Goal: Task Accomplishment & Management: Complete application form

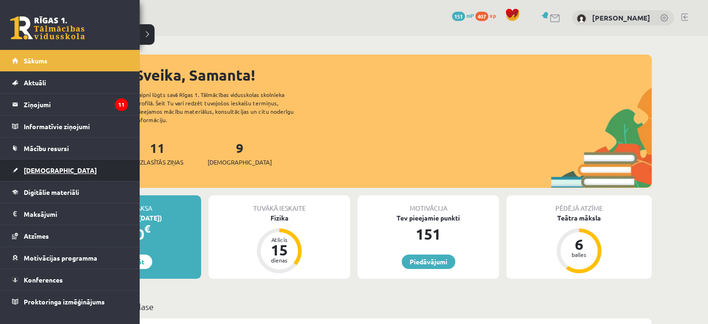
click at [23, 166] on link "[DEMOGRAPHIC_DATA]" at bounding box center [70, 169] width 116 height 21
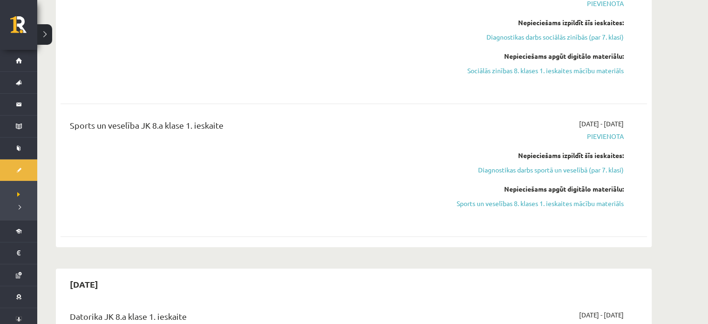
scroll to position [939, 0]
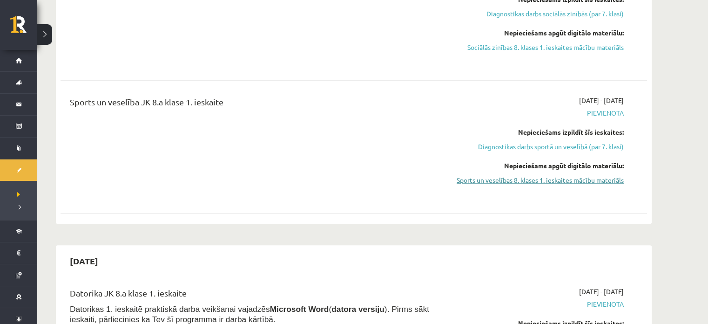
click at [554, 180] on link "Sports un veselības 8. klases 1. ieskaites mācību materiāls" at bounding box center [536, 180] width 176 height 10
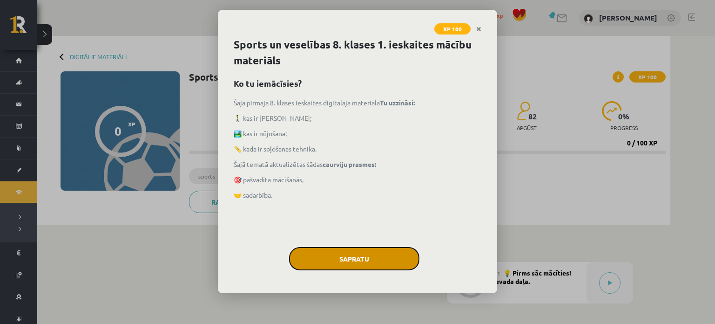
click at [337, 257] on button "Sapratu" at bounding box center [354, 258] width 130 height 23
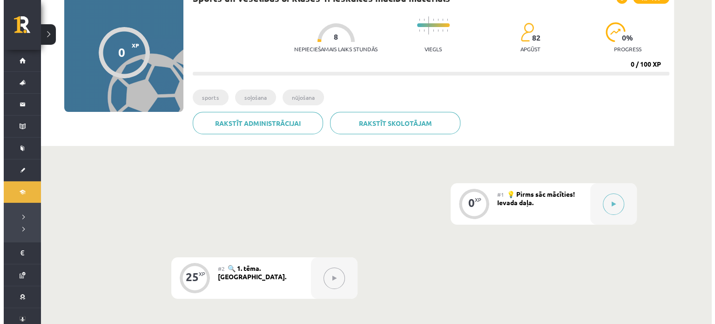
scroll to position [82, 0]
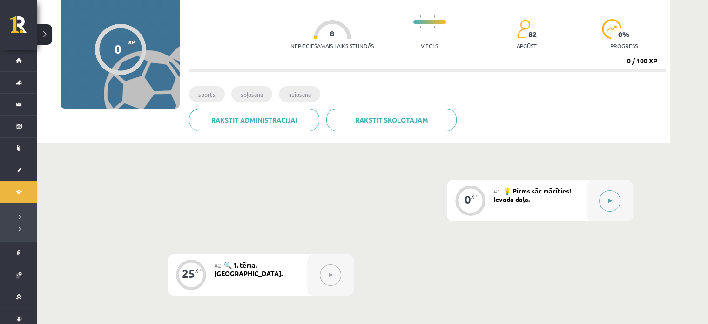
click at [611, 201] on icon at bounding box center [610, 201] width 4 height 6
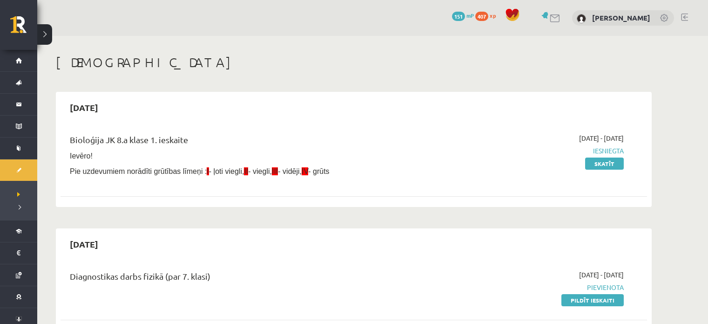
scroll to position [939, 0]
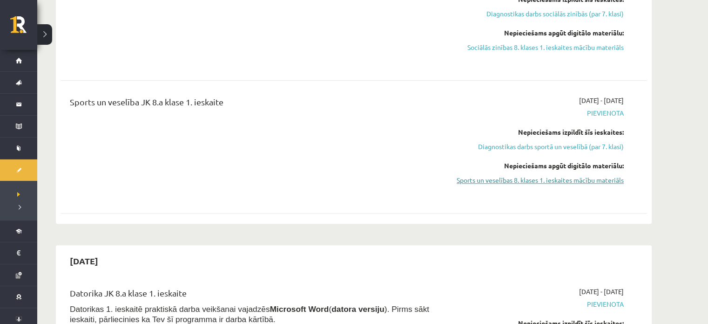
click at [542, 182] on link "Sports un veselības 8. klases 1. ieskaites mācību materiāls" at bounding box center [536, 180] width 176 height 10
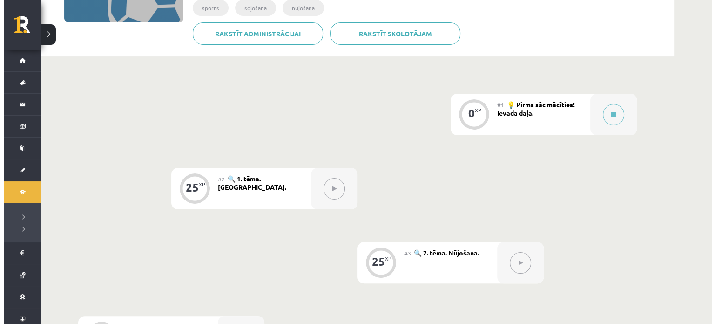
scroll to position [148, 0]
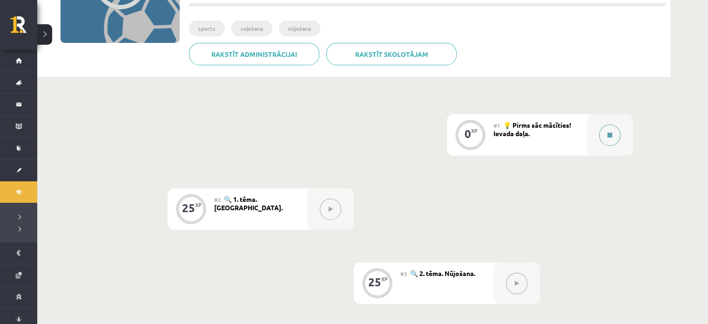
click at [607, 136] on button at bounding box center [609, 134] width 21 height 21
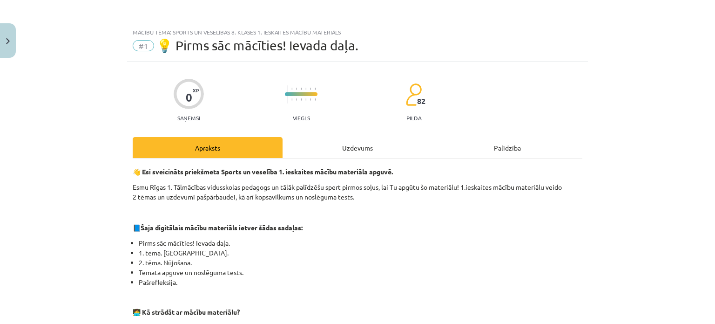
click at [362, 149] on div "Uzdevums" at bounding box center [358, 147] width 150 height 21
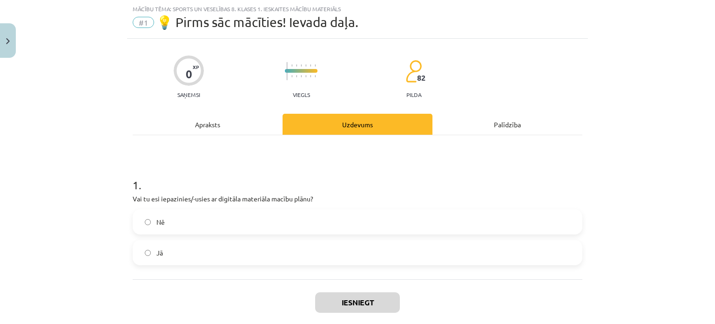
click at [218, 257] on label "Jā" at bounding box center [358, 252] width 448 height 23
click at [344, 305] on button "Iesniegt" at bounding box center [357, 302] width 85 height 20
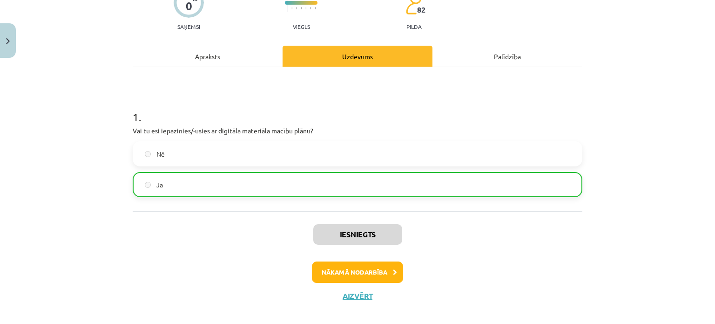
scroll to position [95, 0]
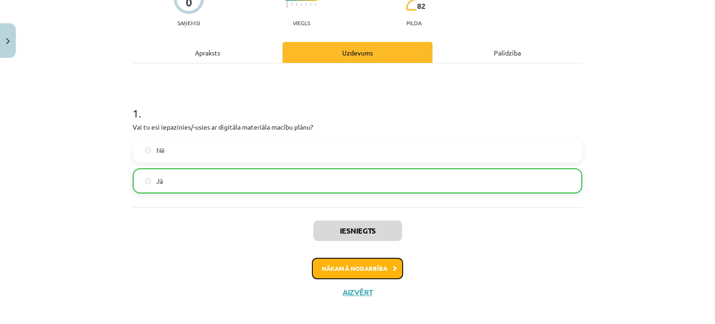
click at [347, 268] on button "Nākamā nodarbība" at bounding box center [357, 267] width 91 height 21
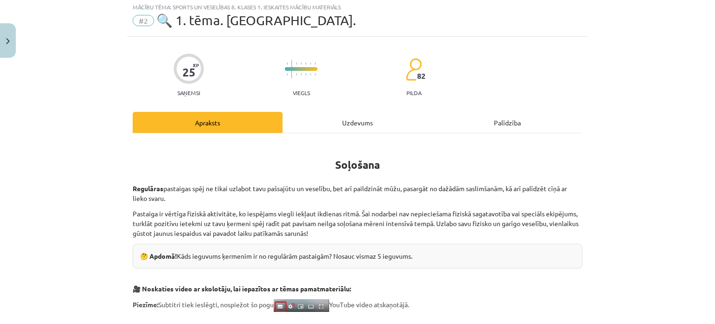
scroll to position [0, 0]
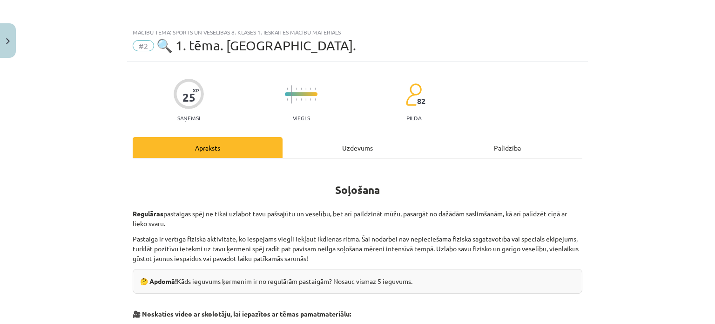
click at [355, 145] on div "Uzdevums" at bounding box center [358, 147] width 150 height 21
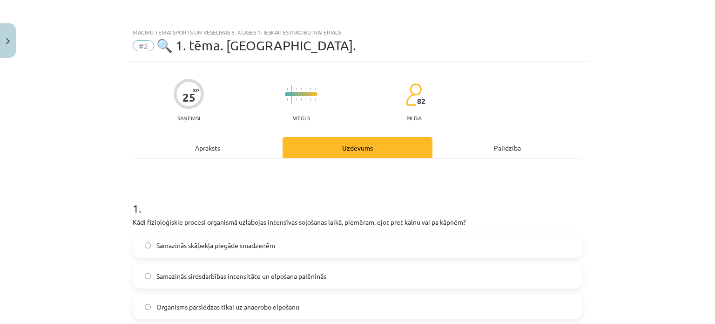
scroll to position [23, 0]
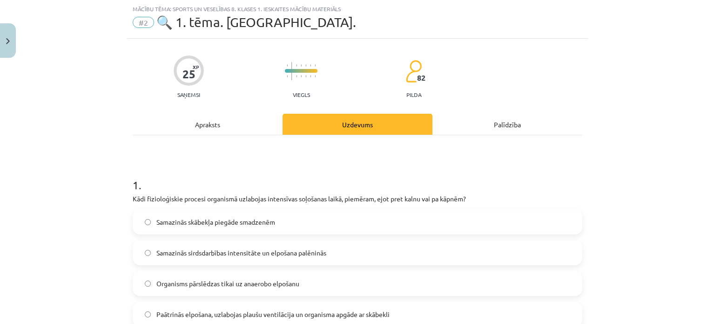
click at [209, 122] on div "Apraksts" at bounding box center [208, 124] width 150 height 21
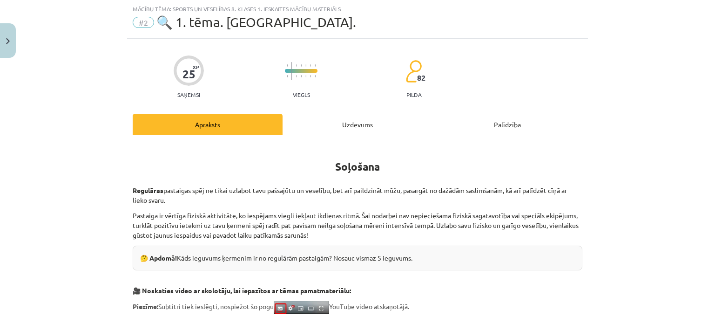
drag, startPoint x: 708, startPoint y: 43, endPoint x: 715, endPoint y: 85, distance: 42.9
click at [715, 85] on div "Mācību tēma: Sports un veselības 8. klases 1. ieskaites mācību materiāls #2 🔍 1…" at bounding box center [357, 162] width 715 height 324
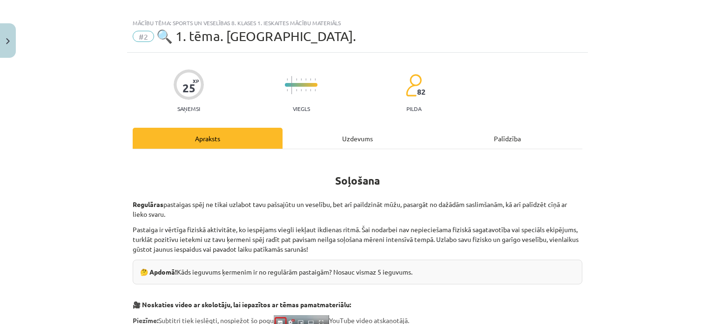
scroll to position [8, 0]
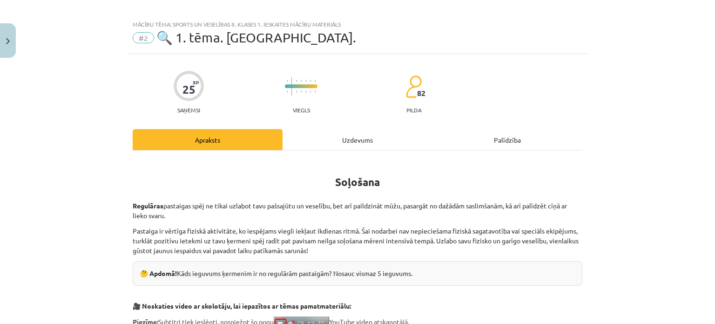
click at [359, 135] on div "Uzdevums" at bounding box center [358, 139] width 150 height 21
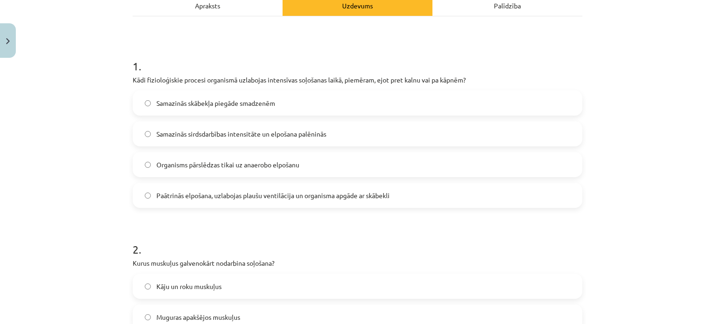
scroll to position [149, 0]
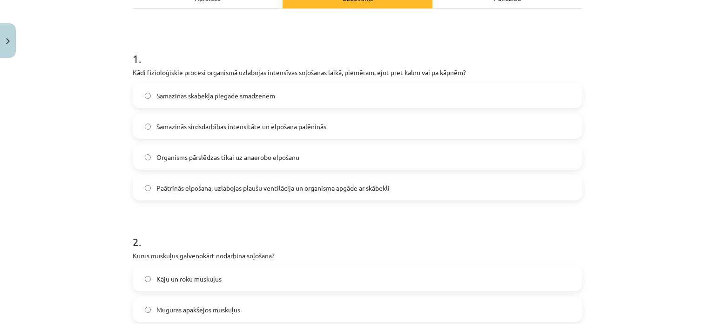
click at [474, 176] on label "Paātrinās elpošana, uzlabojas plaušu ventilācija un organisma apgāde ar skābekli" at bounding box center [358, 187] width 448 height 23
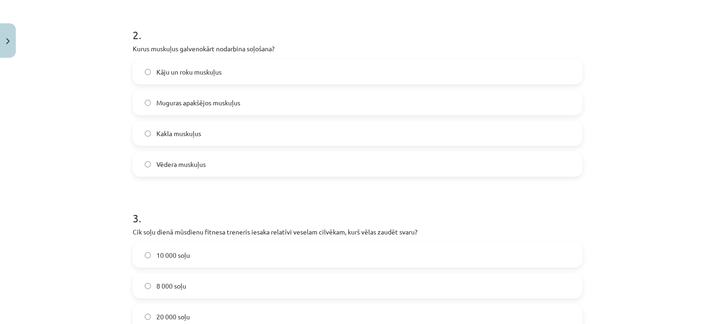
scroll to position [369, 0]
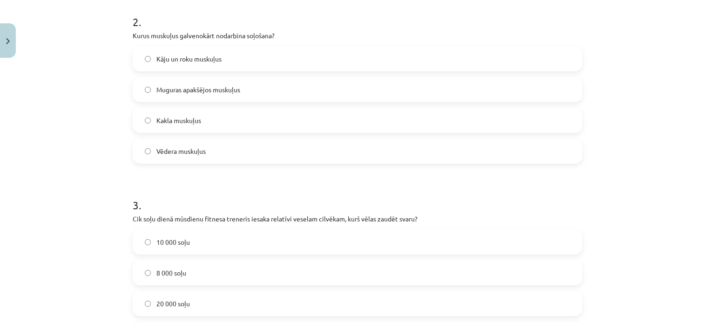
click at [473, 55] on label "Kāju un roku muskuļus" at bounding box center [358, 58] width 448 height 23
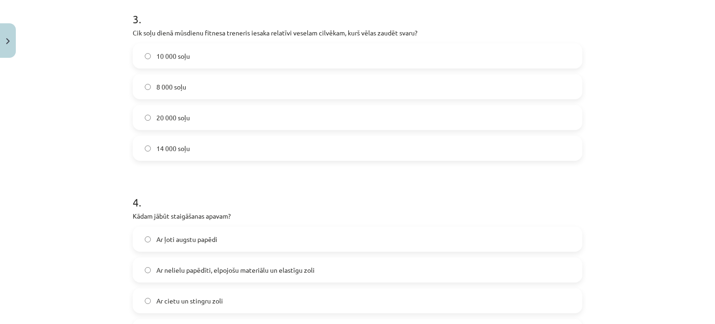
scroll to position [562, 0]
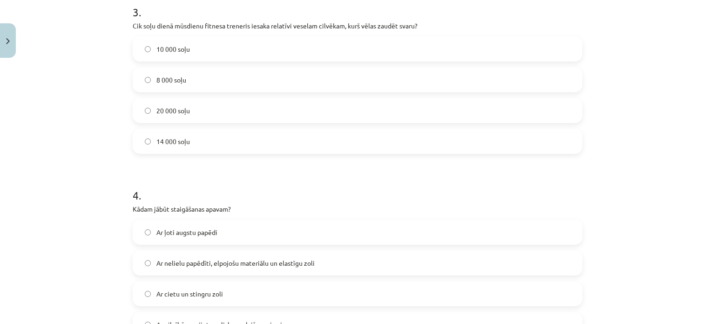
click at [454, 46] on label "10 000 soļu" at bounding box center [358, 48] width 448 height 23
drag, startPoint x: 707, startPoint y: 193, endPoint x: 710, endPoint y: 201, distance: 9.0
click at [710, 202] on div "Mācību tēma: Sports un veselības 8. klases 1. ieskaites mācību materiāls #2 🔍 1…" at bounding box center [357, 162] width 715 height 324
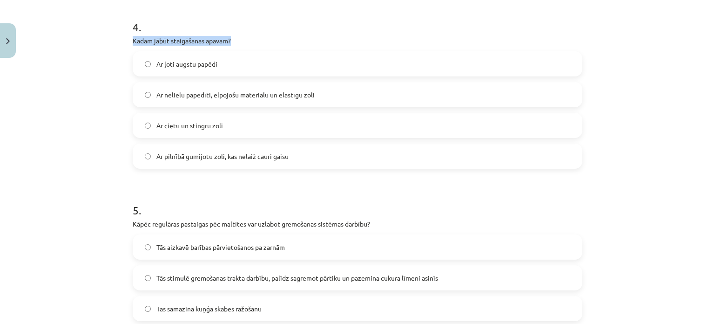
scroll to position [728, 0]
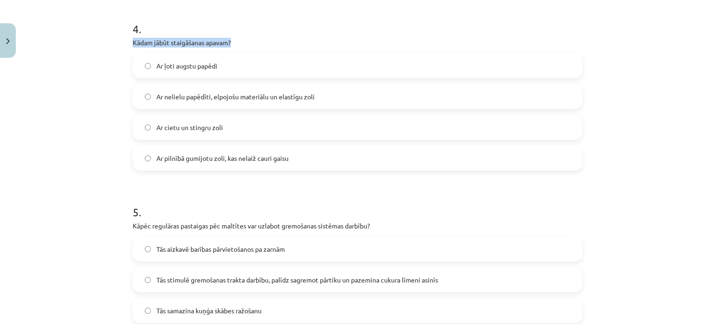
click at [643, 219] on div "Mācību tēma: Sports un veselības 8. klases 1. ieskaites mācību materiāls #2 🔍 1…" at bounding box center [357, 162] width 715 height 324
click at [483, 101] on label "Ar nelielu papēdīti, elpojošu materiālu un elastīgu zoli" at bounding box center [358, 96] width 448 height 23
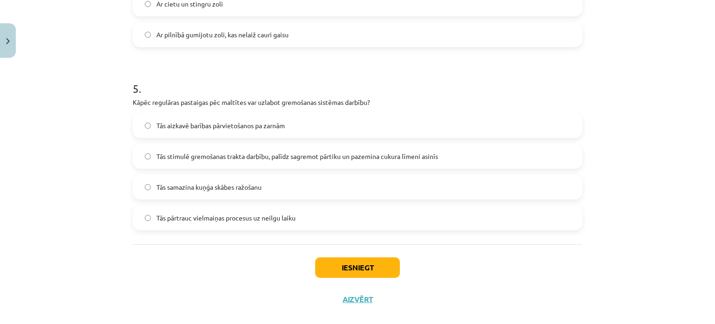
scroll to position [865, 0]
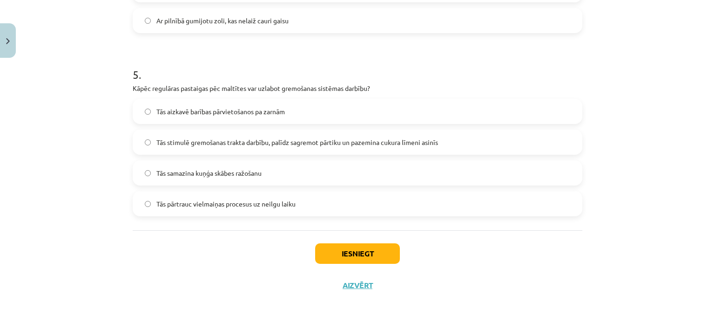
click at [544, 143] on label "Tās stimulē gremošanas trakta darbību, palīdz sagremot pārtiku un pazemina cuku…" at bounding box center [358, 141] width 448 height 23
click at [370, 248] on button "Iesniegt" at bounding box center [357, 253] width 85 height 20
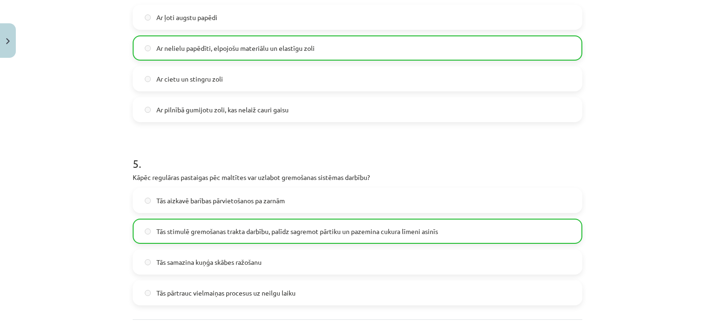
scroll to position [870, 0]
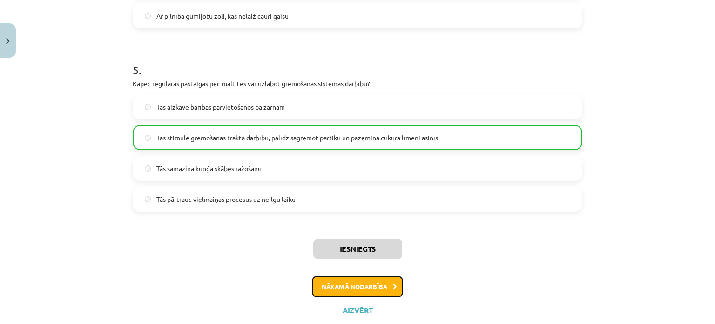
click at [367, 290] on button "Nākamā nodarbība" at bounding box center [357, 286] width 91 height 21
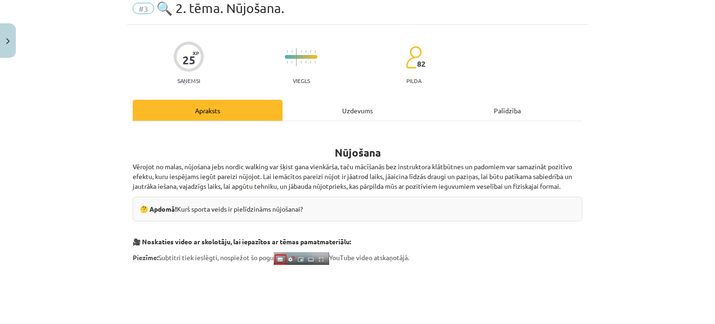
scroll to position [23, 0]
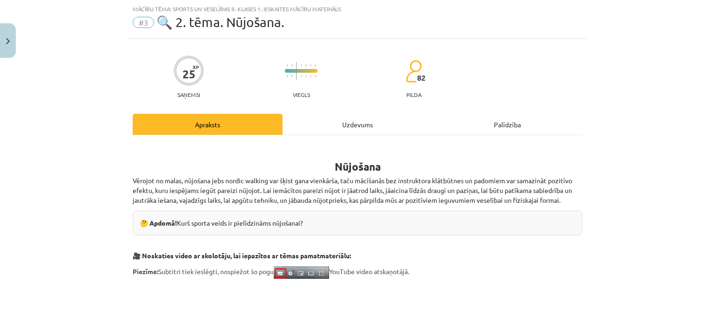
click at [360, 117] on div "Uzdevums" at bounding box center [358, 124] width 150 height 21
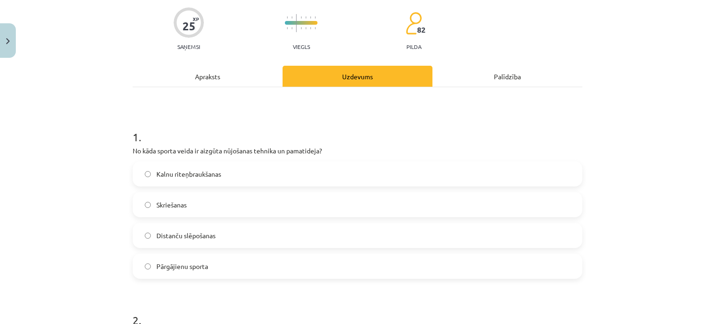
scroll to position [78, 0]
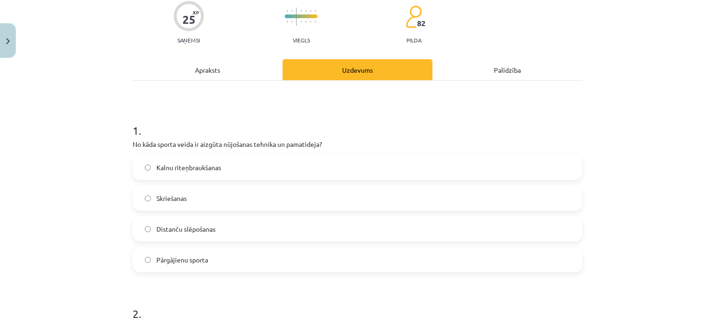
click at [400, 227] on label "Distanču slēpošanas" at bounding box center [358, 228] width 448 height 23
click at [697, 101] on div "Mācību tēma: Sports un veselības 8. klases 1. ieskaites mācību materiāls #3 🔍 2…" at bounding box center [357, 162] width 715 height 324
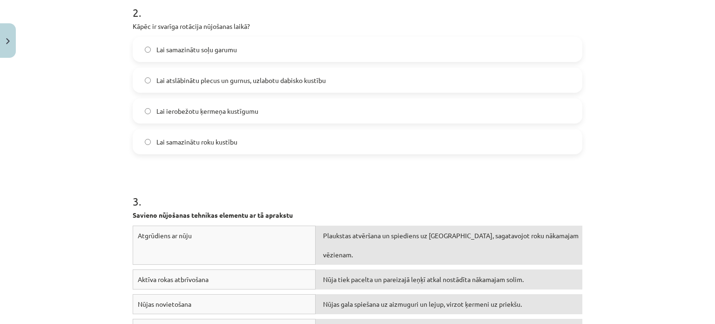
scroll to position [378, 0]
click at [474, 77] on label "Lai atslābinātu plecus un gurnus, uzlabotu dabisko kustību" at bounding box center [358, 80] width 448 height 23
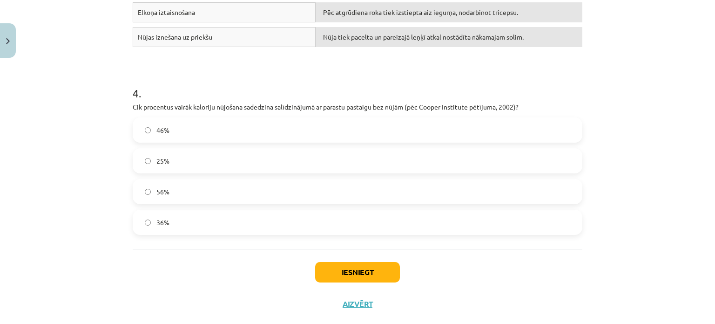
scroll to position [710, 0]
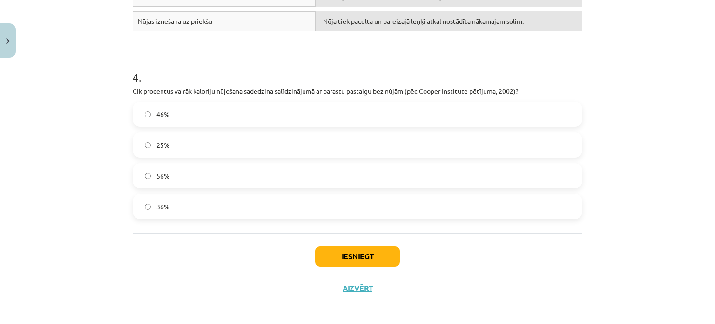
click at [549, 109] on label "46%" at bounding box center [358, 113] width 448 height 23
click at [351, 246] on button "Iesniegt" at bounding box center [357, 256] width 85 height 20
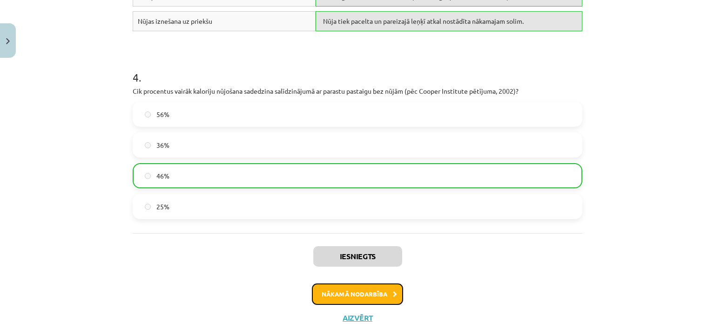
click at [346, 287] on button "Nākamā nodarbība" at bounding box center [357, 293] width 91 height 21
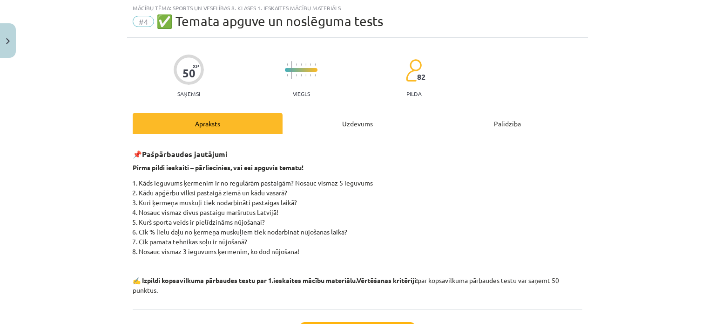
scroll to position [23, 0]
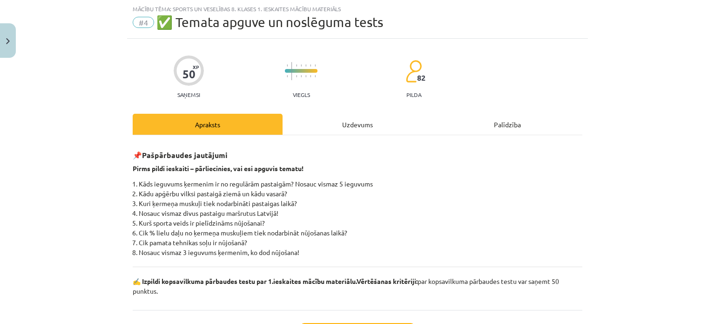
click at [358, 119] on div "Uzdevums" at bounding box center [358, 124] width 150 height 21
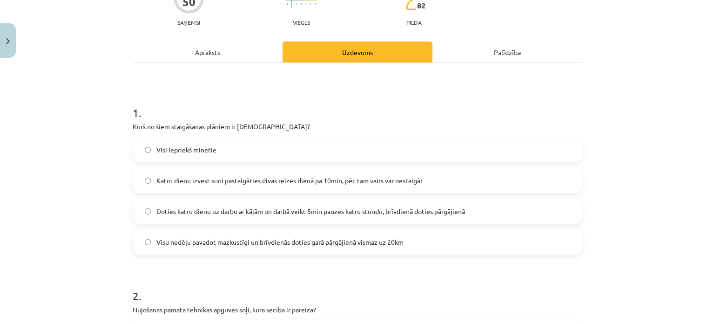
scroll to position [62, 0]
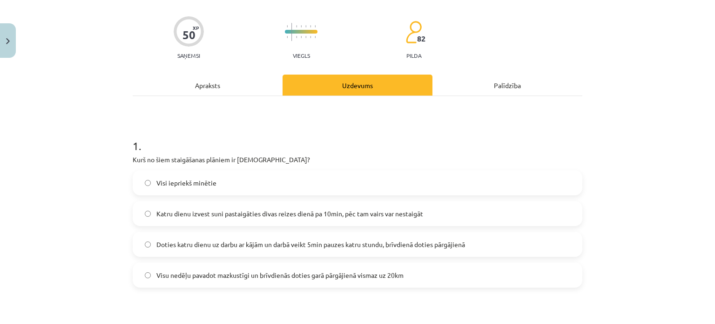
click at [419, 243] on span "Doties katru dienu uz darbu ar kājām un darbā veikt 5min pauzes katru stundu, b…" at bounding box center [310, 244] width 309 height 10
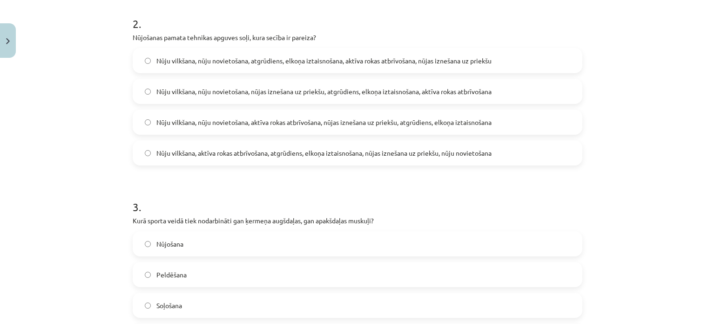
scroll to position [370, 0]
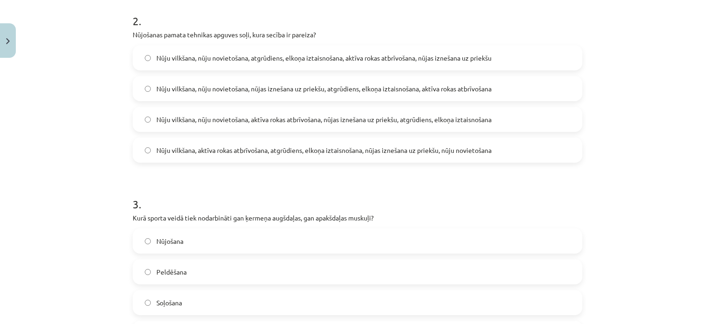
click at [466, 119] on span "Nūju vilkšana, nūju novietošana, aktīva rokas atbrīvošana, nūjas iznešana uz pr…" at bounding box center [323, 120] width 335 height 10
click at [287, 58] on span "Nūju vilkšana, nūju novietošana, atgrūdiens, elkoņa iztaisnošana, aktīva rokas …" at bounding box center [323, 58] width 335 height 10
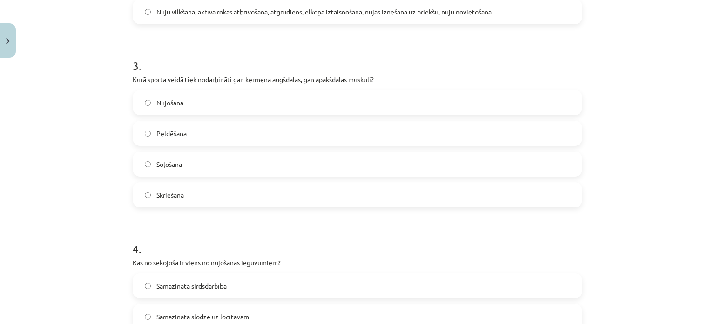
scroll to position [529, 0]
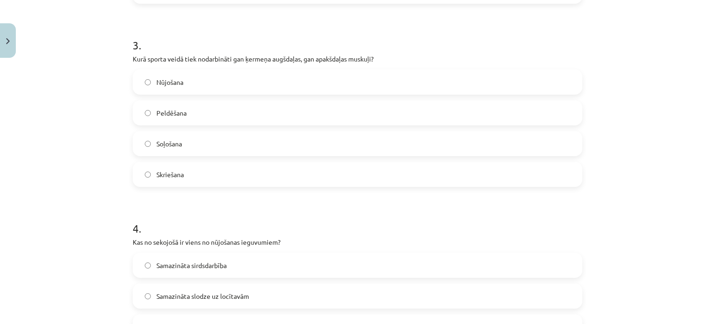
click at [389, 95] on div "Nūjošana Peldēšana Soļošana Skriešana" at bounding box center [358, 127] width 450 height 117
click at [392, 87] on label "Nūjošana" at bounding box center [358, 81] width 448 height 23
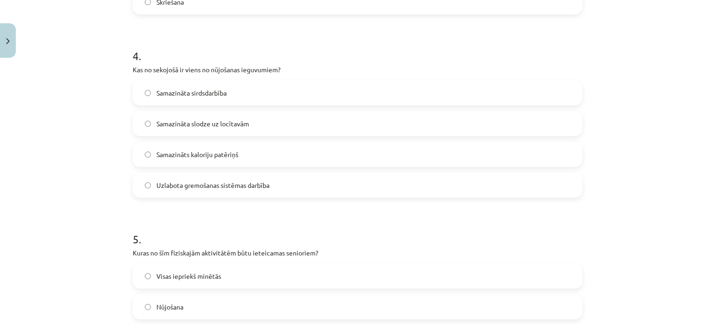
scroll to position [719, 0]
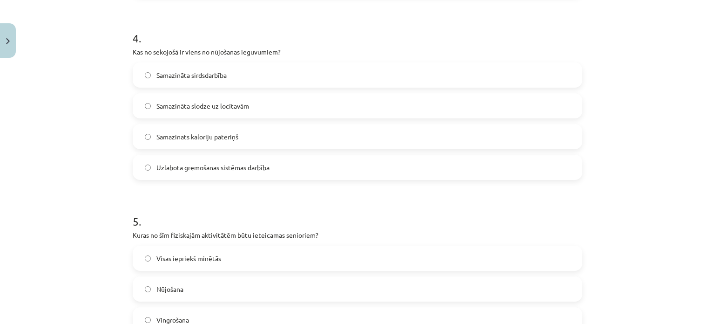
click at [391, 80] on label "Samazināta sirdsdarbība" at bounding box center [358, 74] width 448 height 23
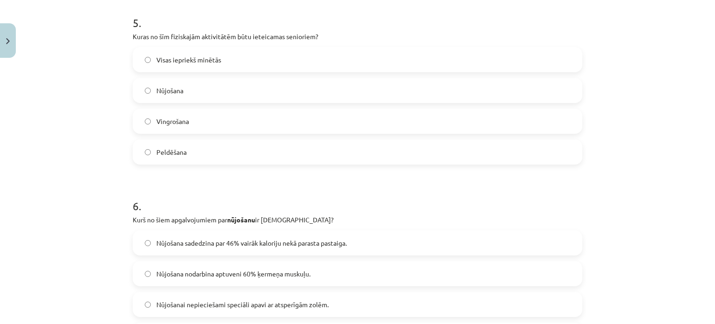
scroll to position [914, 0]
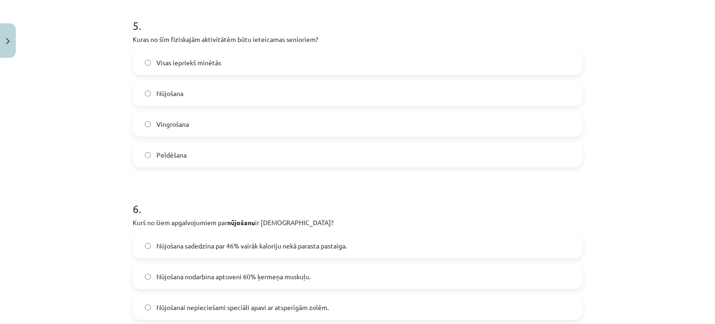
click at [482, 72] on label "Visas iepriekš minētās" at bounding box center [358, 62] width 448 height 23
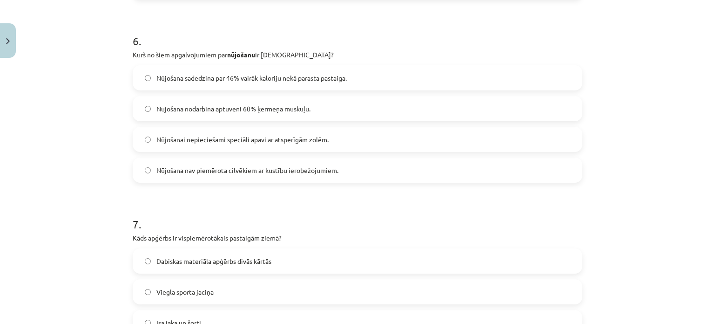
scroll to position [1094, 0]
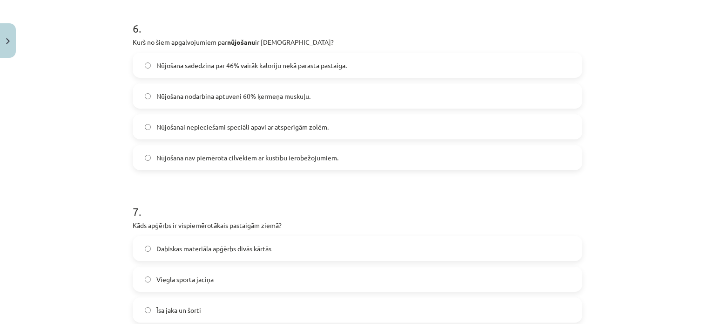
click at [501, 65] on label "Nūjošana sadedzina par 46% vairāk kaloriju nekā parasta pastaiga." at bounding box center [358, 65] width 448 height 23
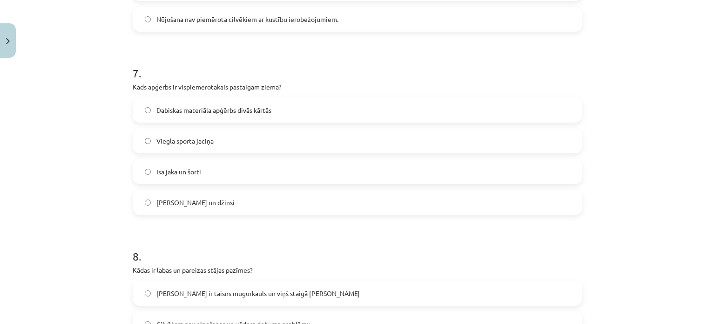
scroll to position [1261, 0]
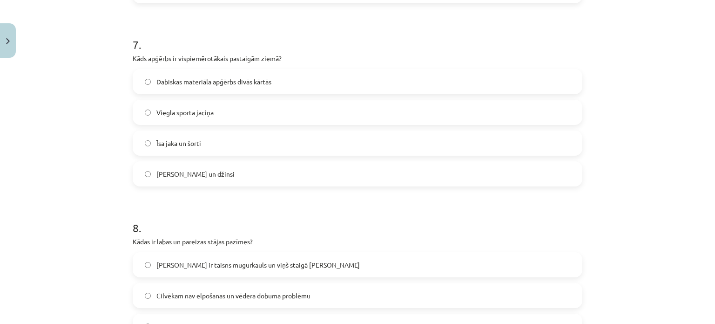
click at [499, 89] on label "Dabiskas materiāla apģērbs divās kārtās" at bounding box center [358, 81] width 448 height 23
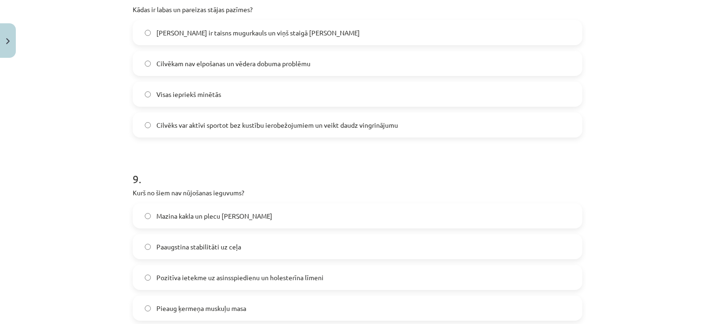
scroll to position [1495, 0]
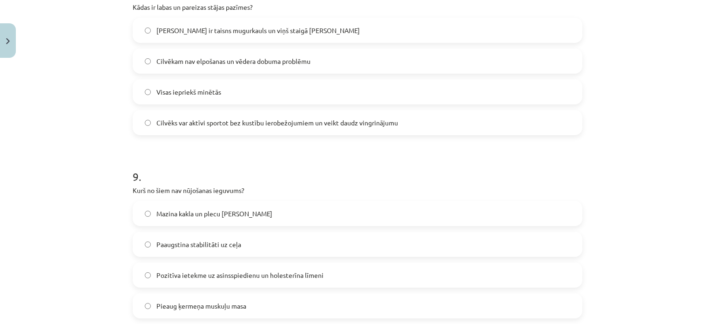
click at [417, 81] on label "Visas iepriekš minētās" at bounding box center [358, 91] width 448 height 23
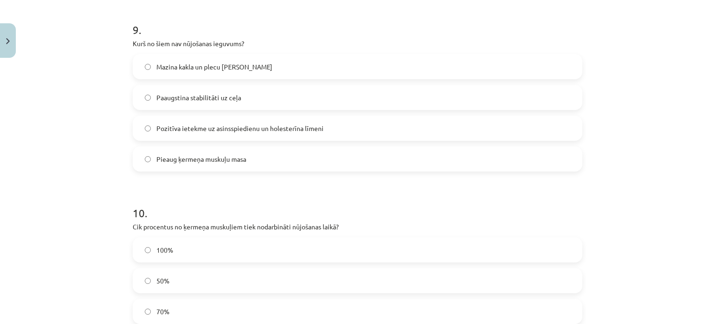
scroll to position [1639, 0]
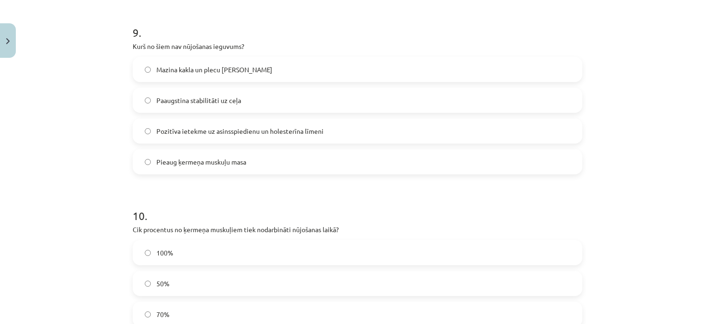
click at [543, 69] on label "Mazina kakla un plecu joslas saspringumu" at bounding box center [358, 69] width 448 height 23
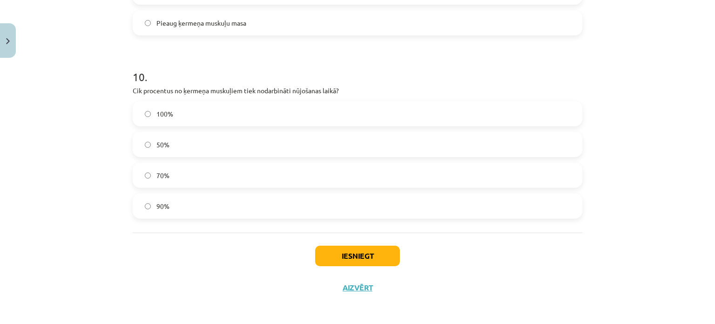
scroll to position [1780, 0]
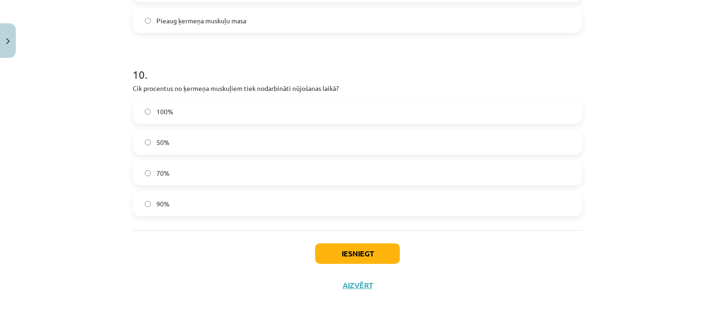
click at [401, 193] on label "90%" at bounding box center [358, 203] width 448 height 23
click at [372, 258] on button "Iesniegt" at bounding box center [357, 253] width 85 height 20
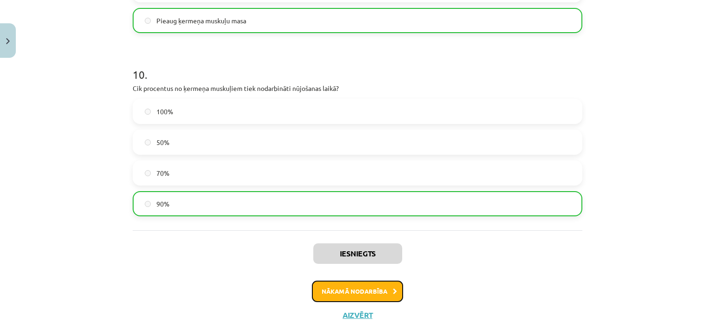
click at [358, 286] on button "Nākamā nodarbība" at bounding box center [357, 290] width 91 height 21
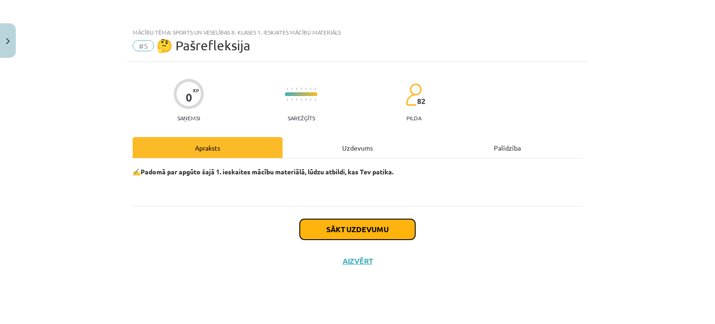
click at [378, 232] on button "Sākt uzdevumu" at bounding box center [357, 229] width 115 height 20
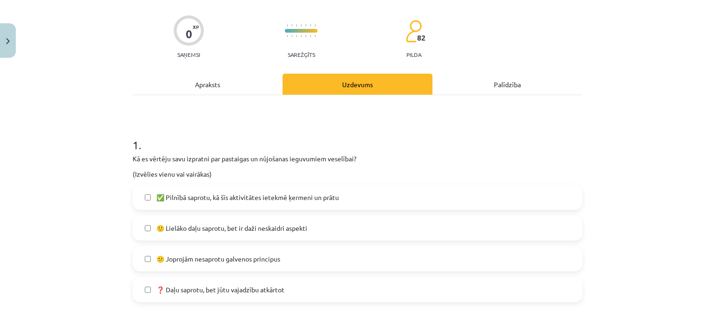
scroll to position [82, 0]
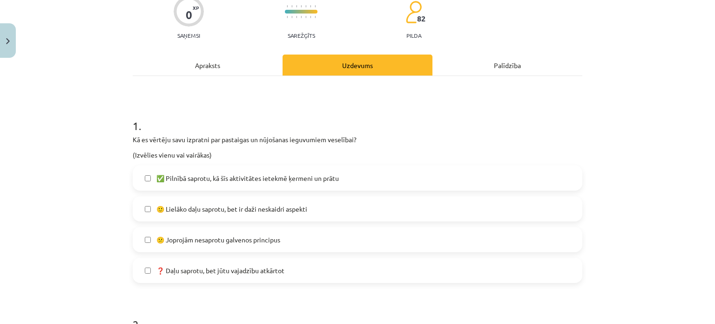
click at [544, 180] on label "✅ Pilnībā saprotu, kā šīs aktivitātes ietekmē ķermeni un prātu" at bounding box center [358, 177] width 448 height 23
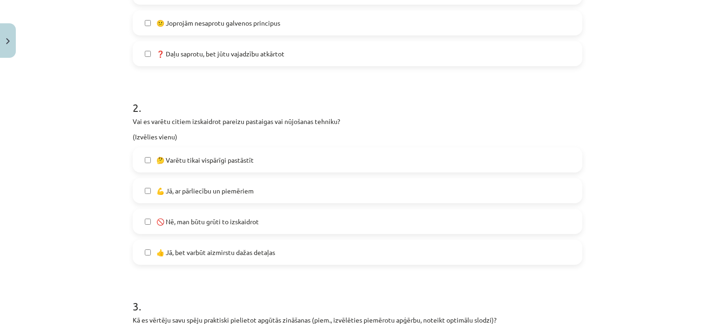
scroll to position [300, 0]
click at [511, 160] on label "🤔 Varētu tikai vispārīgi pastāstīt" at bounding box center [358, 158] width 448 height 23
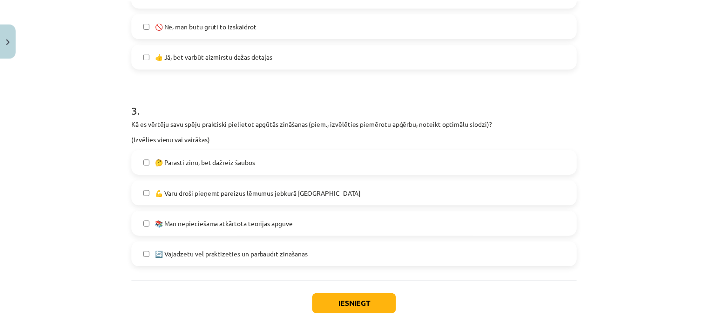
scroll to position [503, 0]
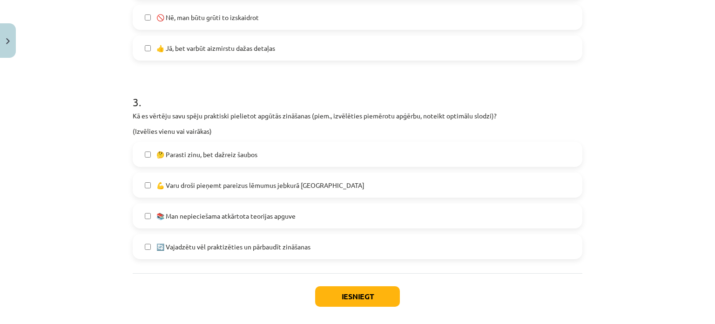
click at [385, 183] on label "💪 Varu droši pieņemt pareizus lēmumus jebkurā situācijā" at bounding box center [358, 184] width 448 height 23
drag, startPoint x: 389, startPoint y: 139, endPoint x: 385, endPoint y: 147, distance: 9.0
click at [385, 147] on div "3 . Kā es vērtēju savu spēju praktiski pielietot apgūtās zināšanas (piem., izvē…" at bounding box center [358, 169] width 450 height 180
click at [385, 147] on label "🤔 Parasti zinu, bet dažreiz šaubos" at bounding box center [358, 153] width 448 height 23
click at [358, 188] on label "💪 Varu droši pieņemt pareizus lēmumus jebkurā situācijā" at bounding box center [358, 184] width 448 height 23
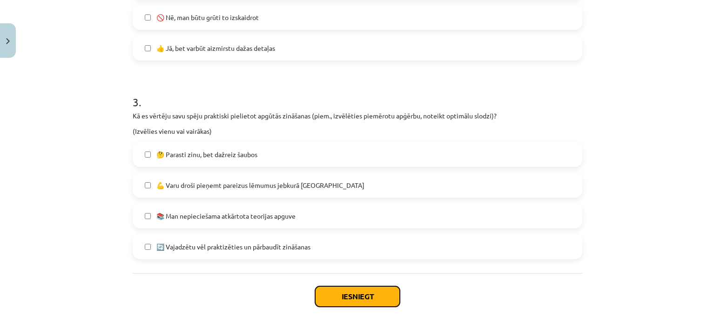
click at [343, 291] on button "Iesniegt" at bounding box center [357, 296] width 85 height 20
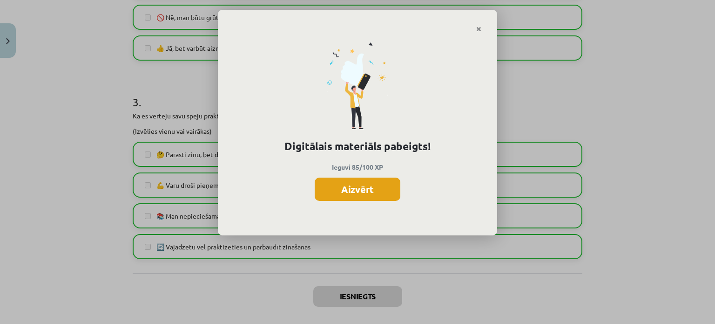
click at [356, 183] on button "Aizvērt" at bounding box center [358, 188] width 86 height 23
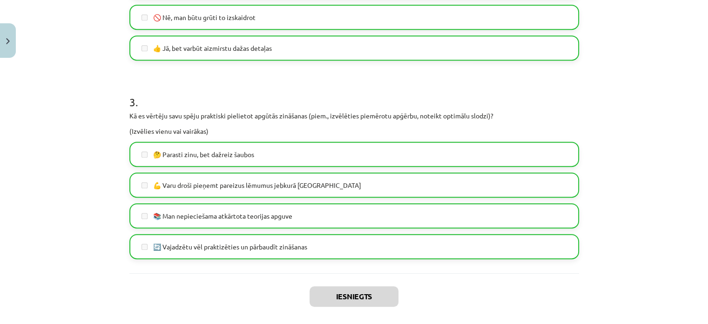
scroll to position [331, 0]
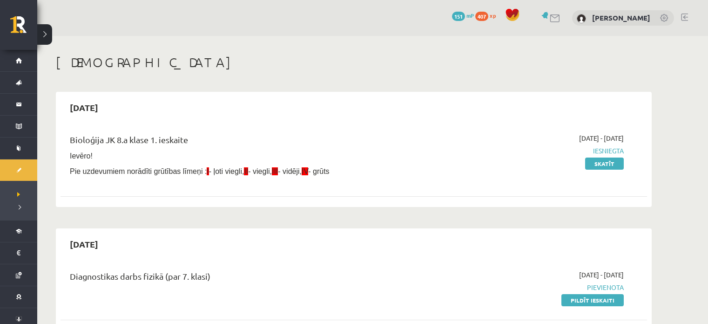
scroll to position [939, 0]
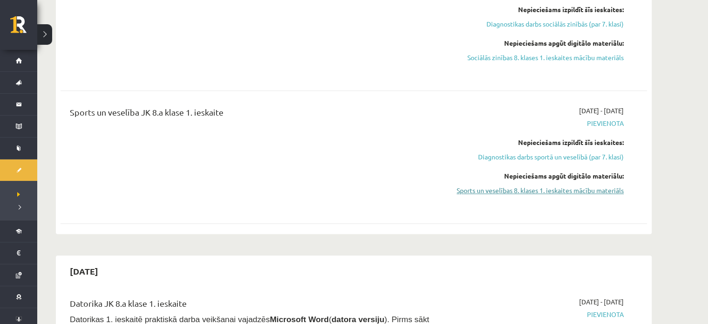
click at [486, 185] on link "Sports un veselības 8. klases 1. ieskaites mācību materiāls" at bounding box center [536, 190] width 176 height 10
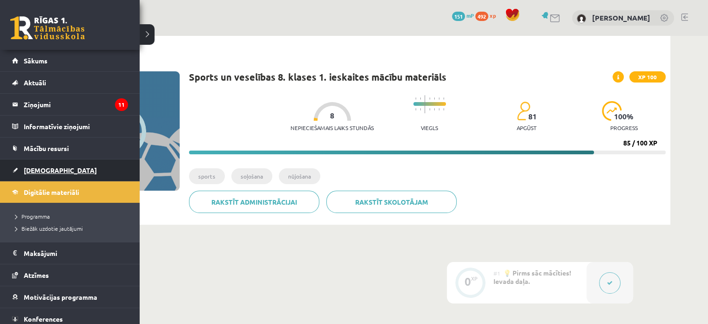
click at [41, 172] on span "[DEMOGRAPHIC_DATA]" at bounding box center [60, 170] width 73 height 8
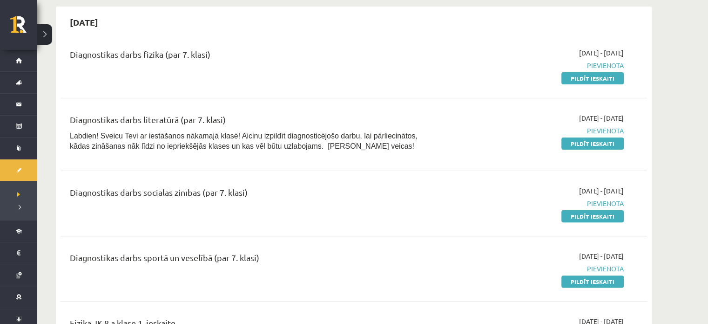
scroll to position [233, 0]
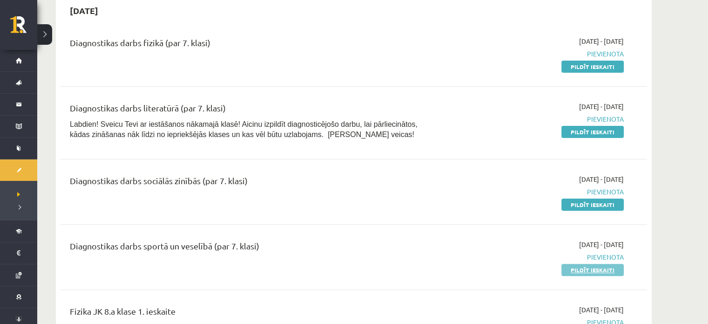
click at [590, 270] on link "Pildīt ieskaiti" at bounding box center [592, 269] width 62 height 12
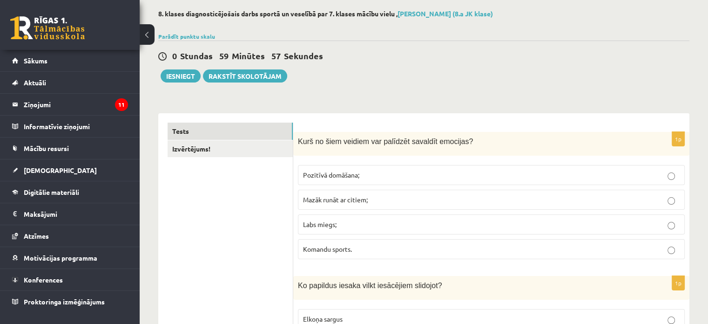
scroll to position [50, 0]
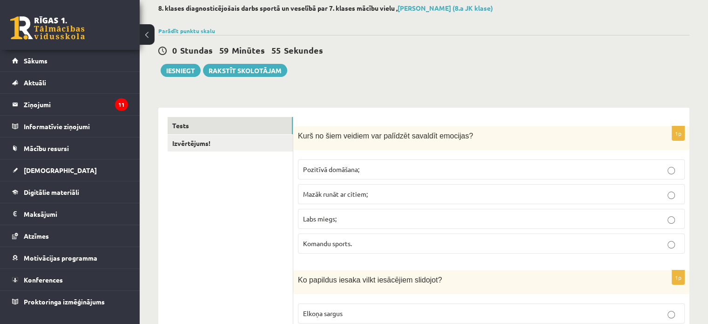
click at [147, 34] on button at bounding box center [147, 34] width 15 height 20
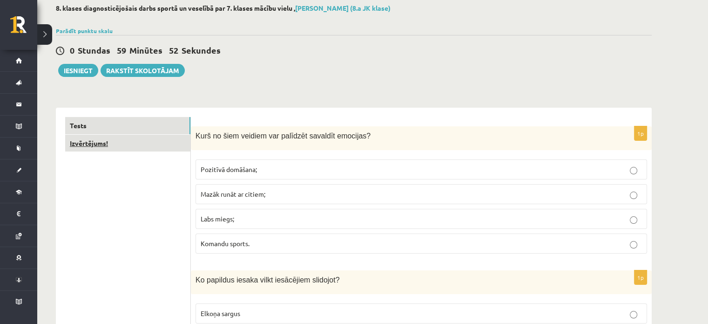
click at [149, 148] on link "Izvērtējums!" at bounding box center [127, 143] width 125 height 17
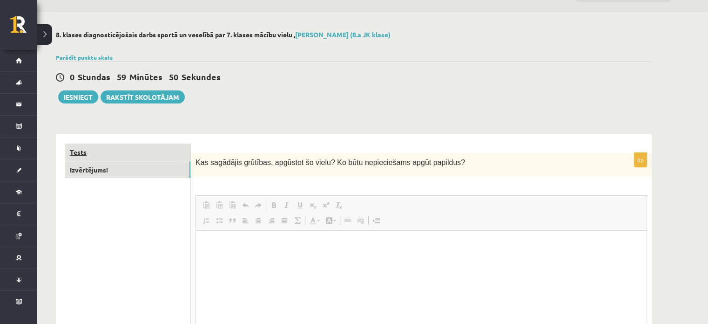
scroll to position [0, 0]
click at [141, 151] on link "Tests" at bounding box center [127, 151] width 125 height 17
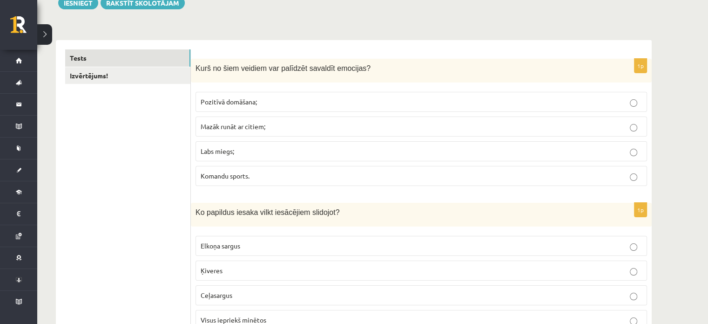
scroll to position [128, 0]
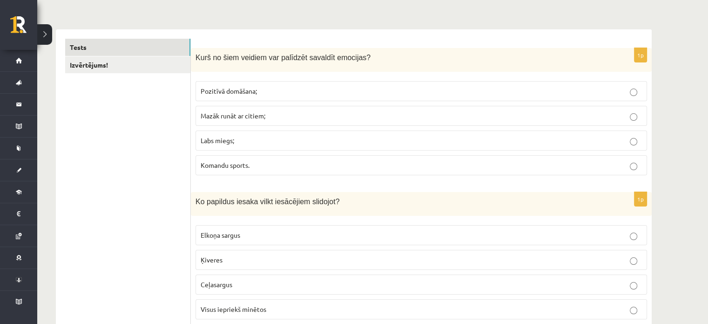
click at [447, 93] on p "Pozitīvā domāšana;" at bounding box center [421, 91] width 441 height 10
click at [437, 139] on p "Labs miegs;" at bounding box center [421, 140] width 441 height 10
click at [454, 86] on p "Pozitīvā domāšana;" at bounding box center [421, 91] width 441 height 10
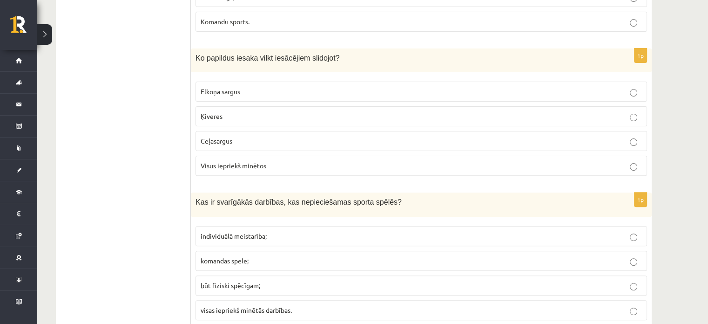
scroll to position [310, 0]
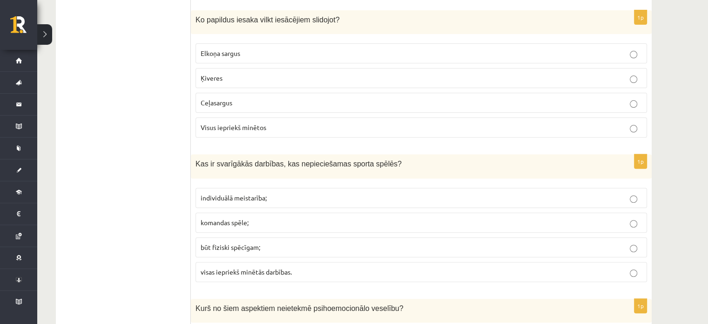
click at [462, 128] on p "Visus iepriekš minētos" at bounding box center [421, 127] width 441 height 10
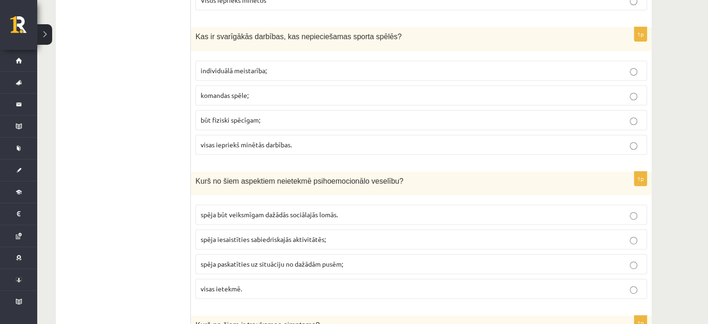
scroll to position [453, 0]
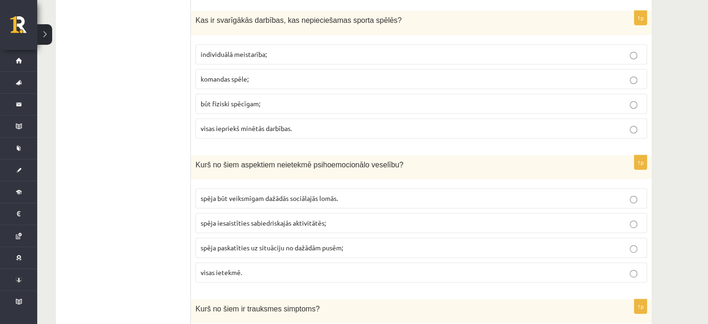
click at [378, 128] on p "visas iepriekš minētās darbības." at bounding box center [421, 128] width 441 height 10
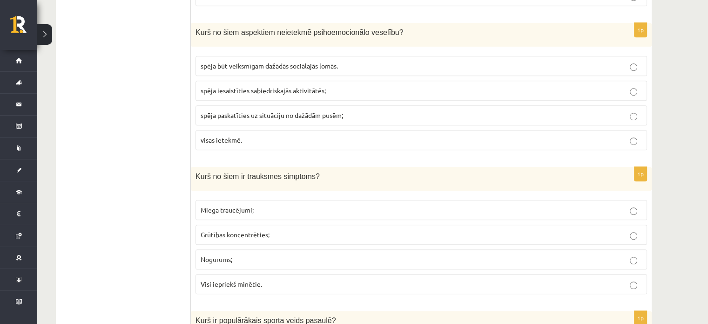
scroll to position [596, 0]
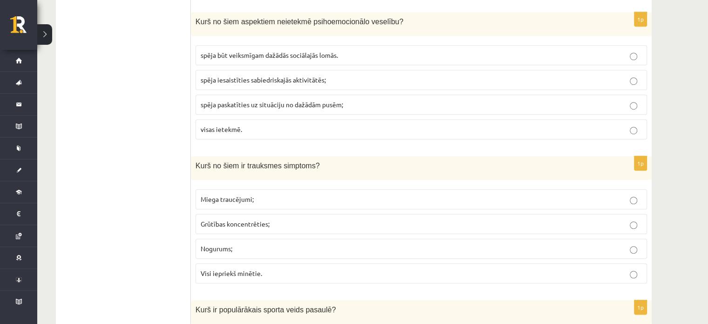
click at [616, 130] on p "visas ietekmē." at bounding box center [421, 129] width 441 height 10
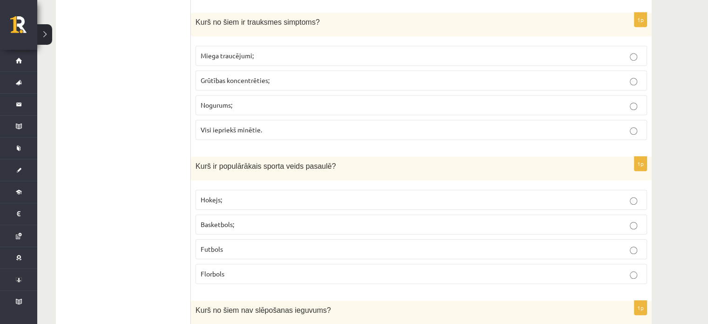
scroll to position [745, 0]
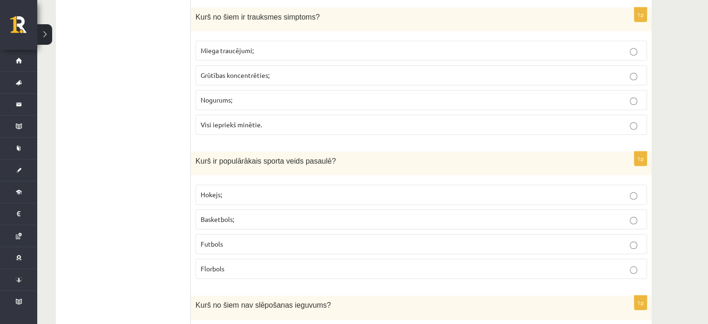
click at [620, 120] on p "Visi iepriekš minētie." at bounding box center [421, 125] width 441 height 10
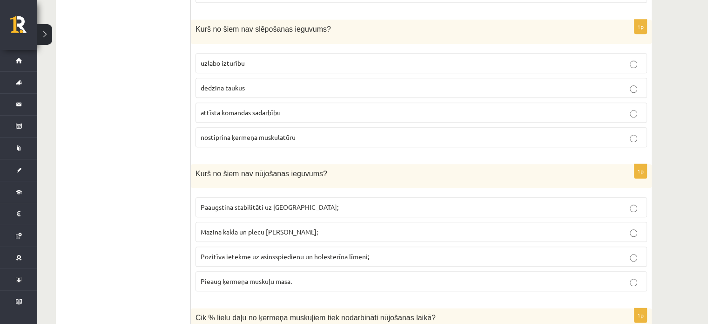
scroll to position [1026, 0]
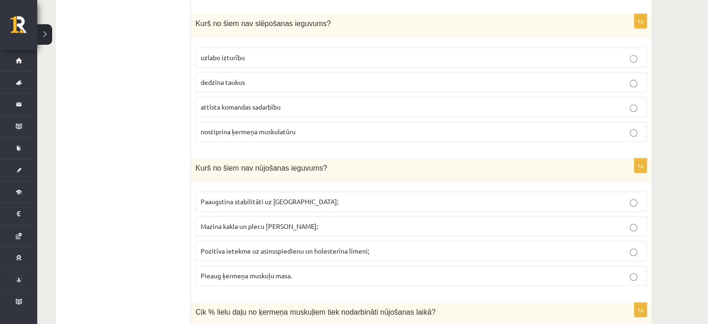
click at [532, 97] on label "attīsta komandas sadarbību" at bounding box center [422, 107] width 452 height 20
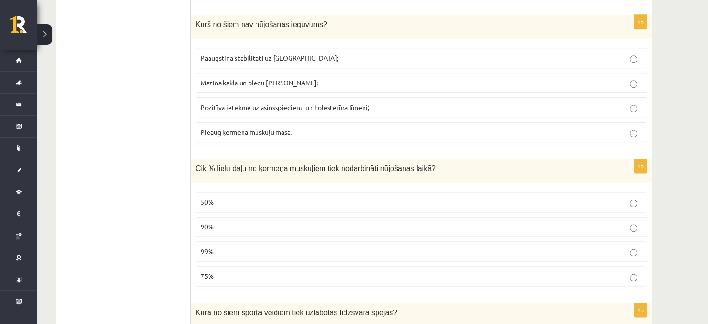
scroll to position [1175, 0]
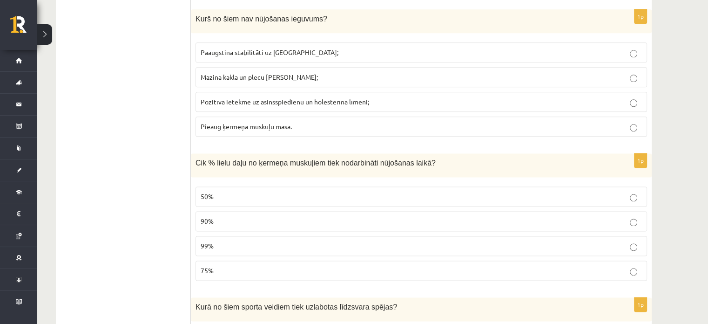
click at [498, 49] on p "Paaugstina stabilitāti uz ceļa;" at bounding box center [421, 52] width 441 height 10
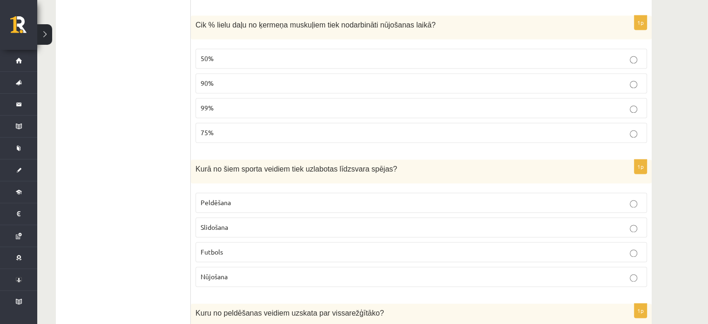
scroll to position [1318, 0]
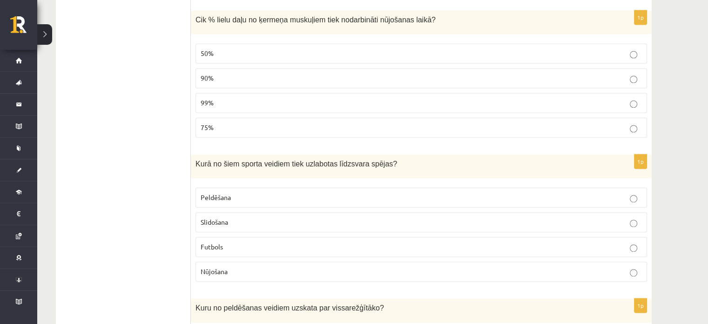
click at [553, 73] on p "90%" at bounding box center [421, 78] width 441 height 10
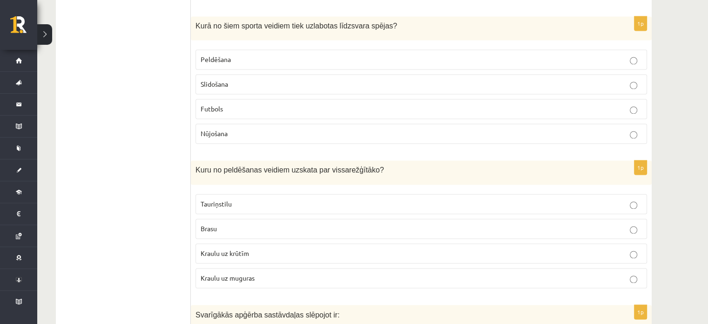
scroll to position [1461, 0]
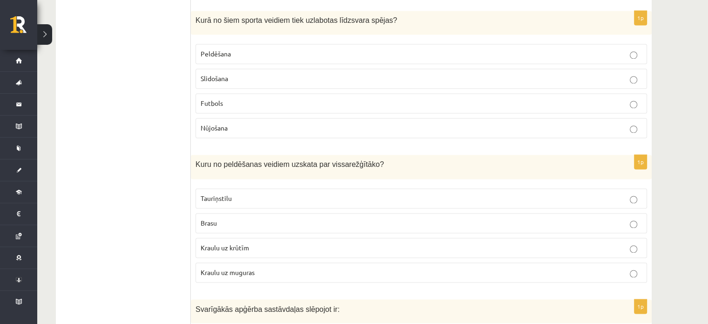
click at [553, 74] on p "Slidošana" at bounding box center [421, 79] width 441 height 10
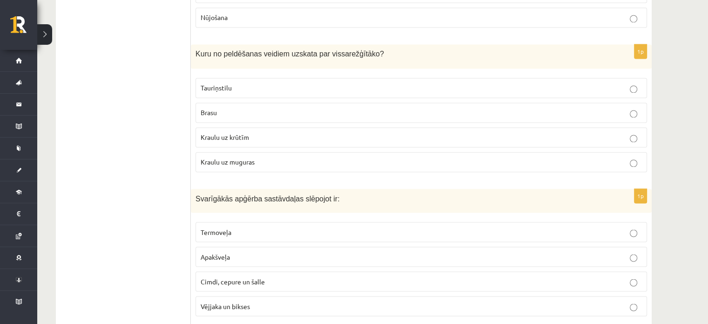
scroll to position [1593, 0]
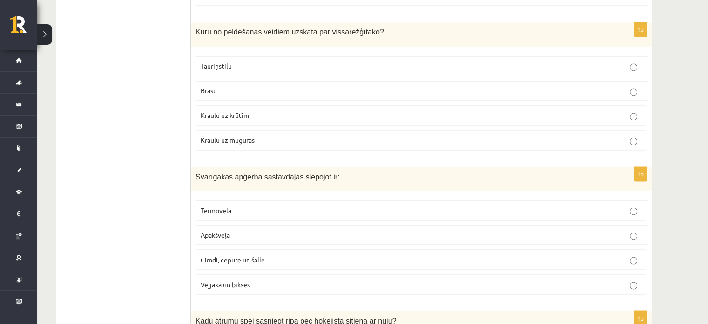
click at [644, 56] on label "Tauriņstilu" at bounding box center [422, 66] width 452 height 20
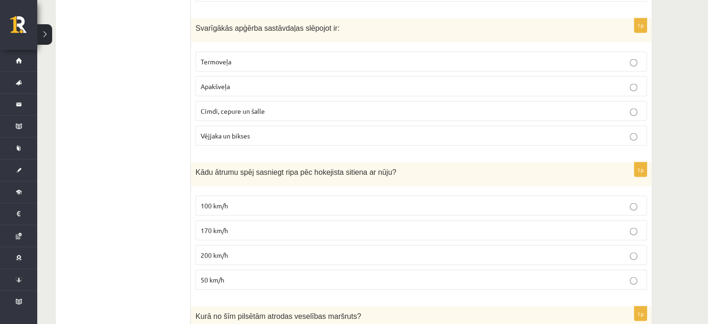
scroll to position [1736, 0]
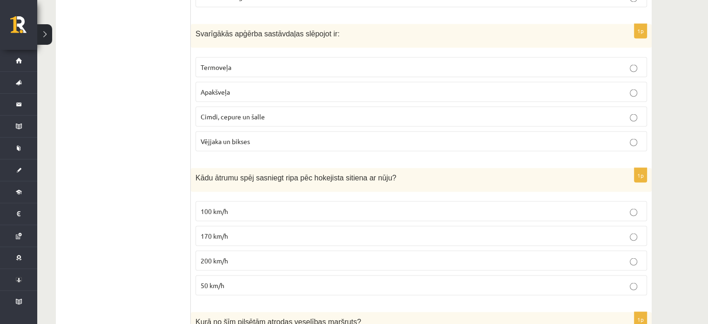
click at [623, 62] on p "Termoveļa" at bounding box center [421, 67] width 441 height 10
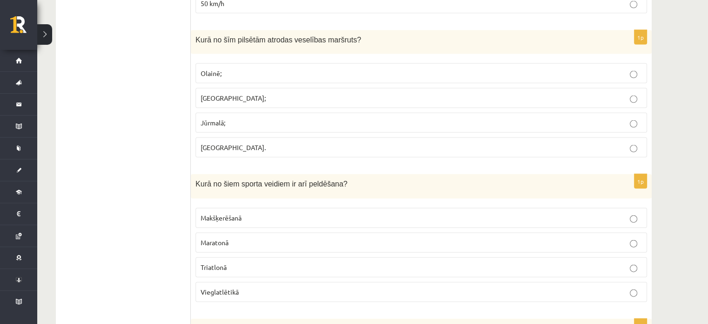
scroll to position [2028, 0]
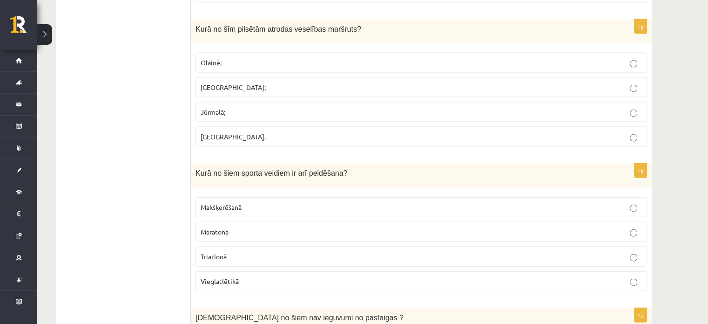
click at [607, 77] on label "Rīgā;" at bounding box center [422, 87] width 452 height 20
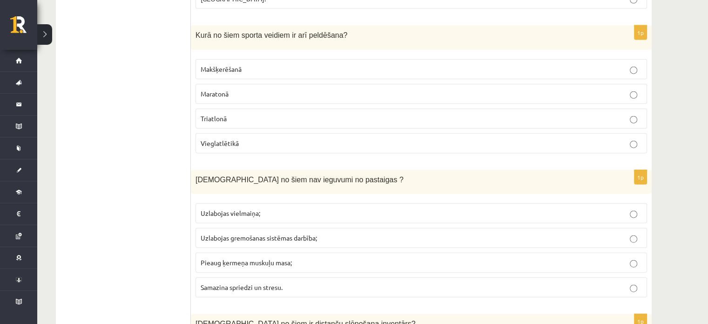
scroll to position [2172, 0]
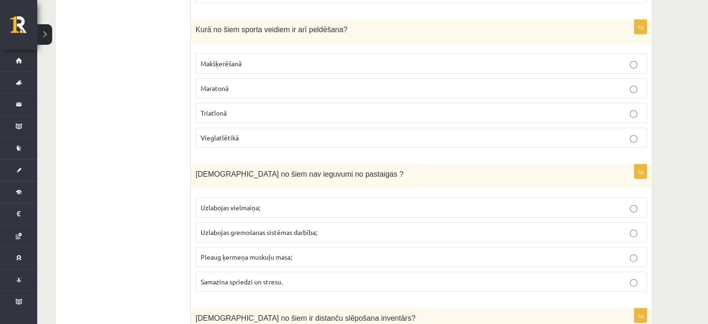
click at [562, 106] on label "Triatlonā" at bounding box center [422, 113] width 452 height 20
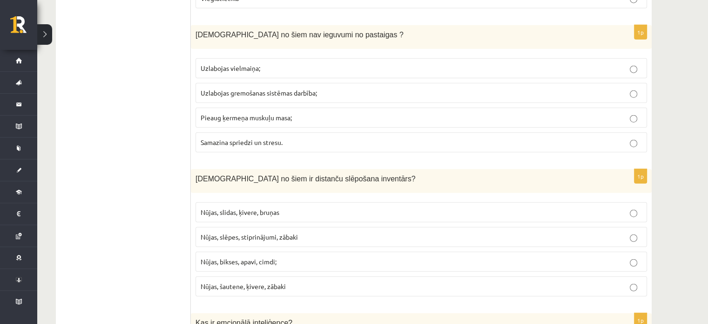
scroll to position [2316, 0]
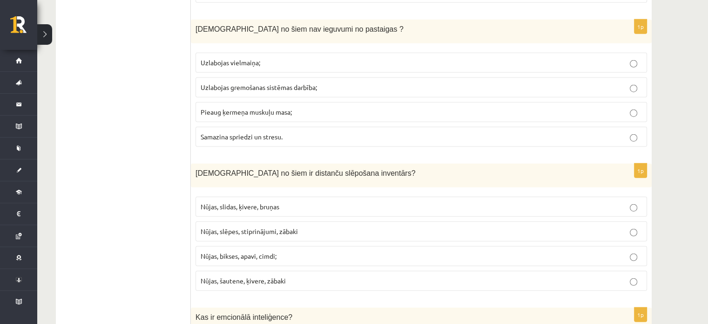
click at [526, 107] on p "Pieaug ķermeņa muskuļu masa;" at bounding box center [421, 112] width 441 height 10
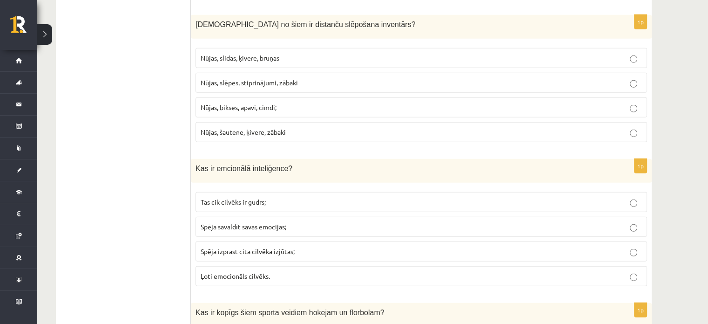
scroll to position [2459, 0]
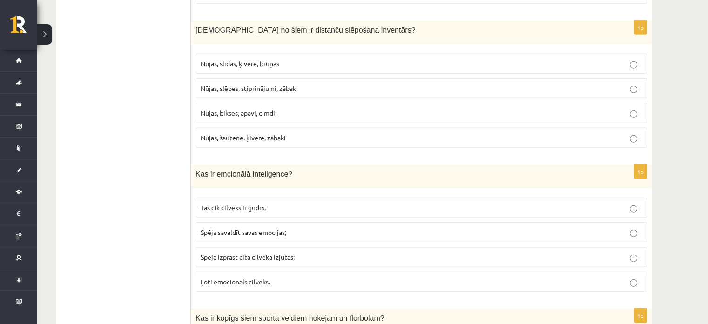
click at [514, 83] on p "Nūjas, slēpes, stiprinājumi, zābaki" at bounding box center [421, 88] width 441 height 10
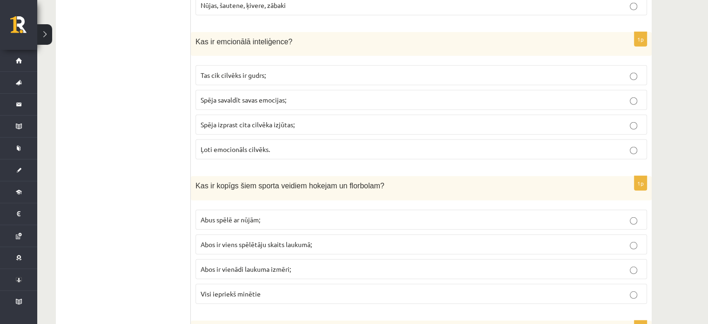
scroll to position [2603, 0]
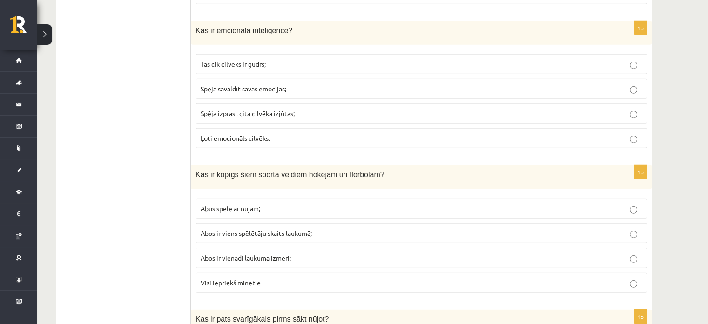
click at [524, 84] on p "Spēja savaldīt savas emocijas;" at bounding box center [421, 89] width 441 height 10
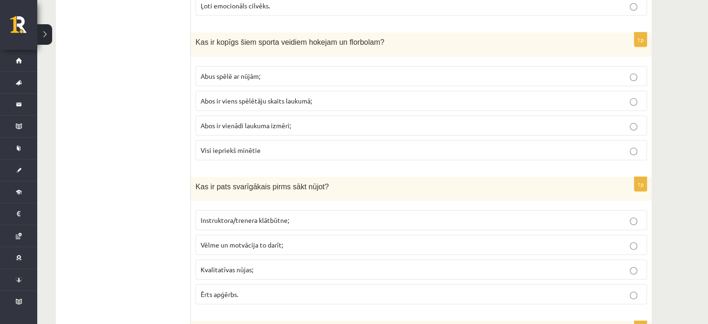
scroll to position [2746, 0]
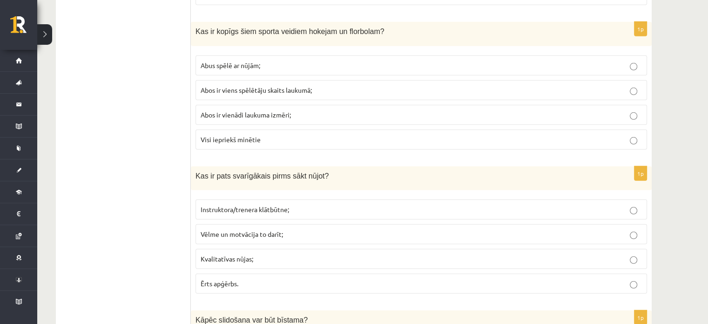
click at [506, 61] on p "Abus spēlē ar nūjām;" at bounding box center [421, 66] width 441 height 10
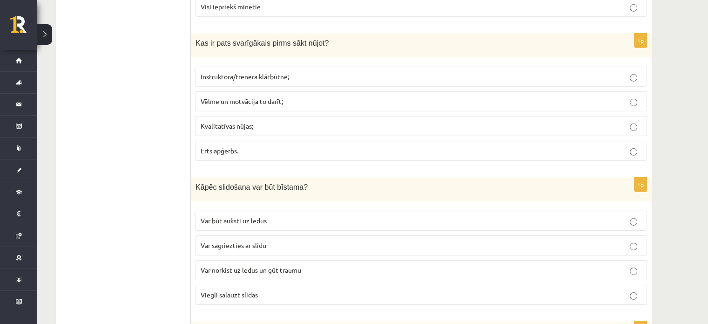
scroll to position [2894, 0]
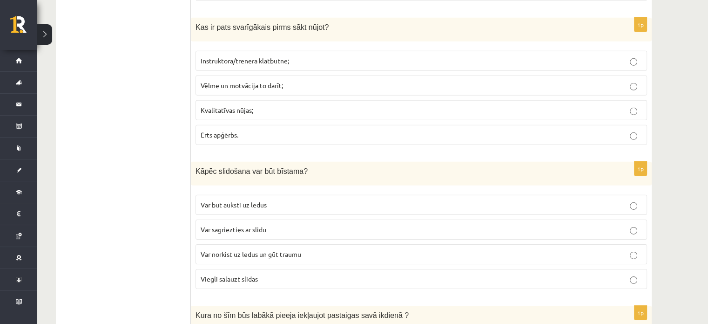
click at [525, 81] on p "Vēlme un motvācija to darīt;" at bounding box center [421, 86] width 441 height 10
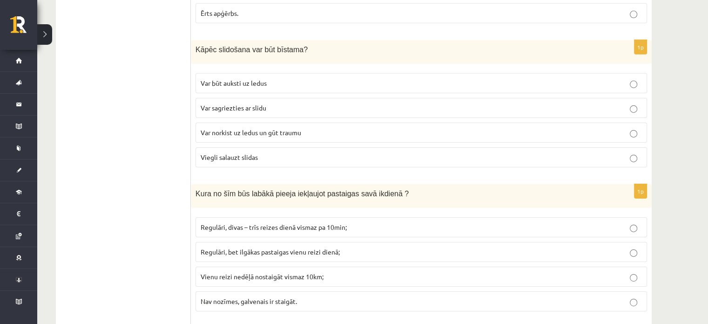
scroll to position [3027, 0]
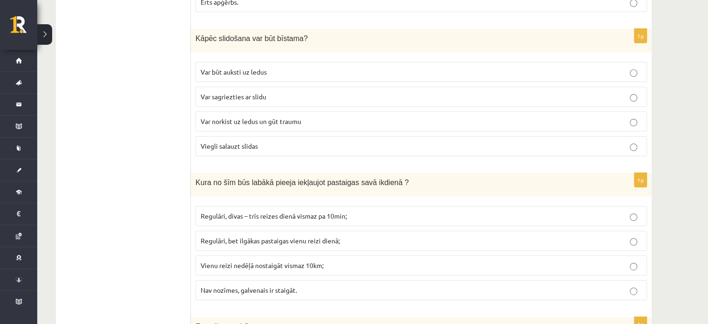
click at [627, 116] on p "Var norkist uz ledus un gūt traumu" at bounding box center [421, 121] width 441 height 10
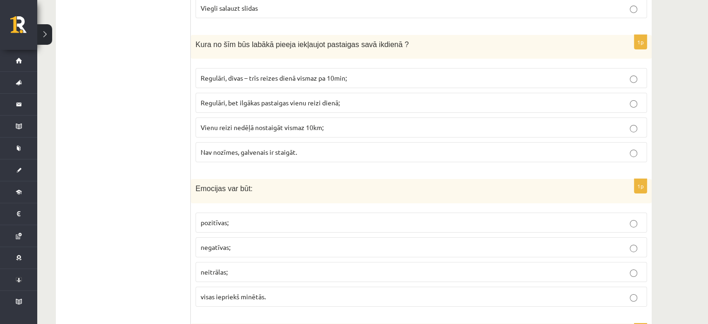
scroll to position [3175, 0]
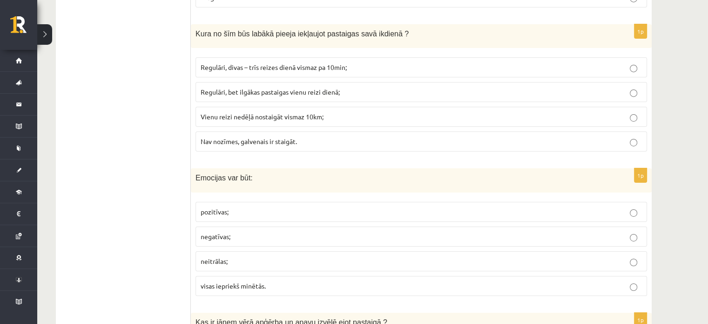
click at [511, 60] on label "Regulāri, divas – trīs reizes dienā vismaz pa 10min;" at bounding box center [422, 67] width 452 height 20
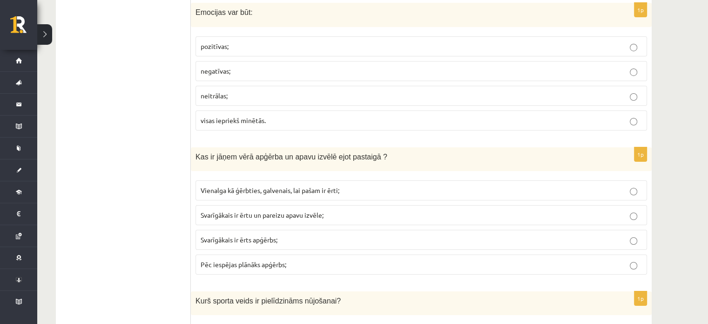
scroll to position [3313, 0]
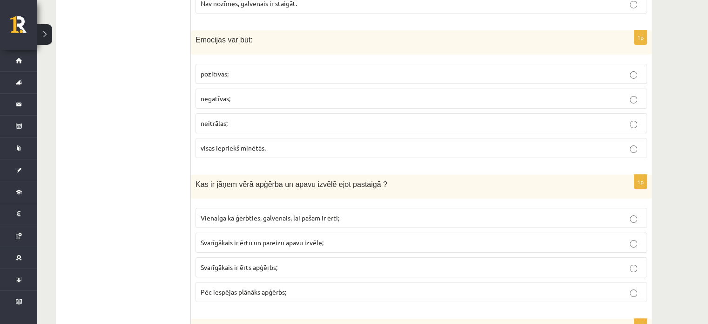
click at [559, 143] on p "visas iepriekš minētās." at bounding box center [421, 148] width 441 height 10
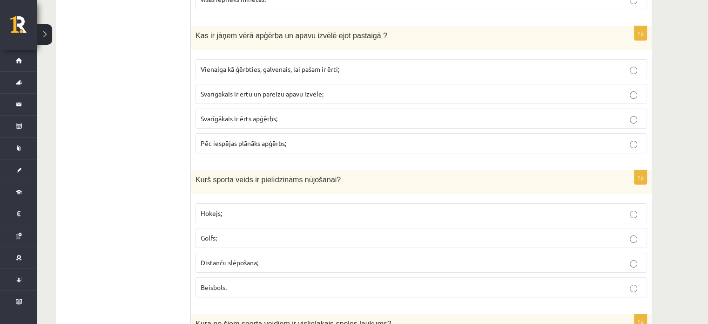
scroll to position [3456, 0]
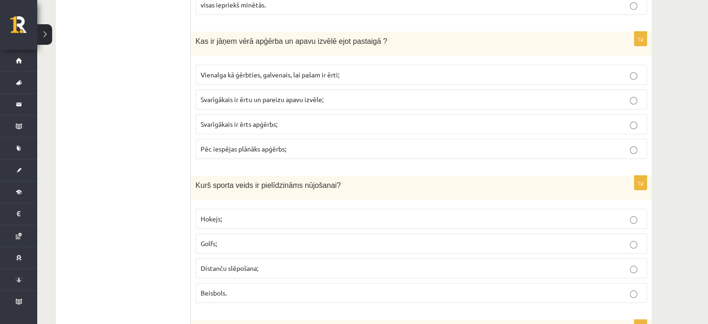
click at [551, 119] on p "Svarīgākais ir ērts apģērbs;" at bounding box center [421, 124] width 441 height 10
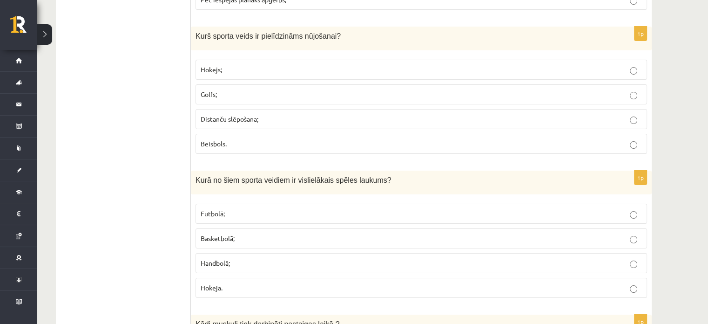
scroll to position [3611, 0]
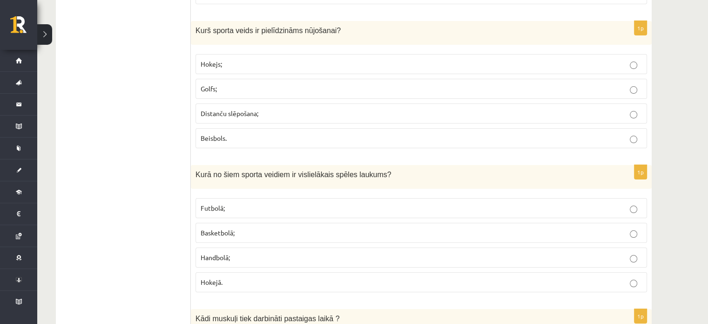
click at [606, 103] on label "Distanču slēpošana;" at bounding box center [422, 113] width 452 height 20
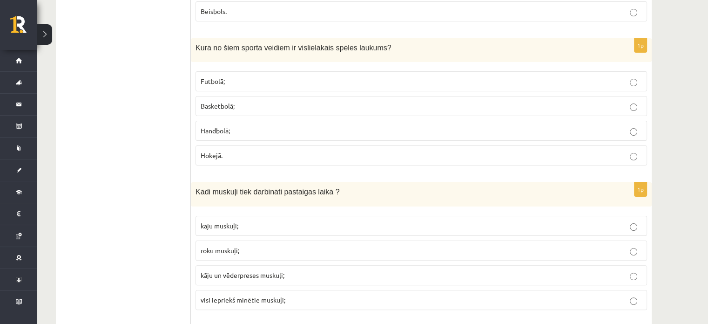
scroll to position [3743, 0]
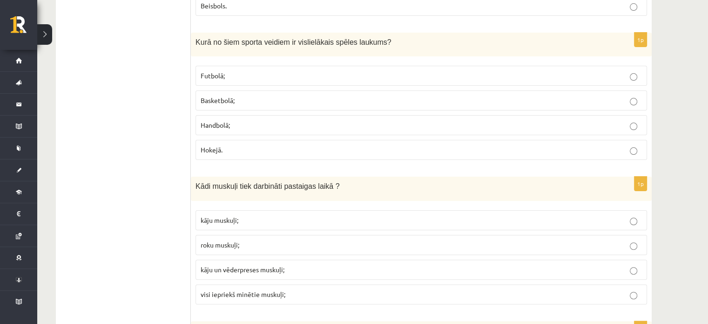
click at [611, 71] on p "Futbolā;" at bounding box center [421, 76] width 441 height 10
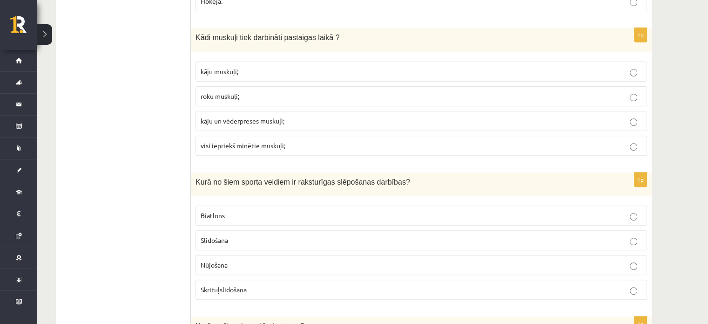
scroll to position [3886, 0]
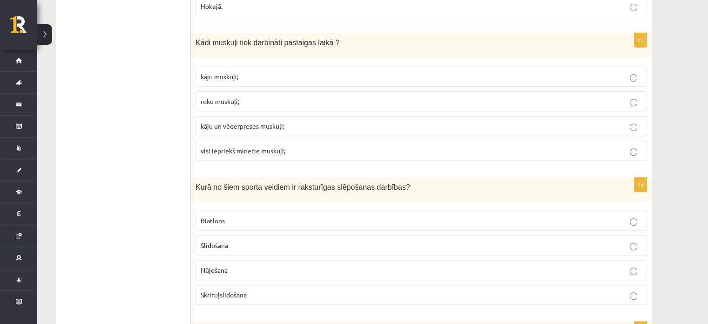
click at [608, 146] on p "visi iepriekš minētie muskuļi;" at bounding box center [421, 151] width 441 height 10
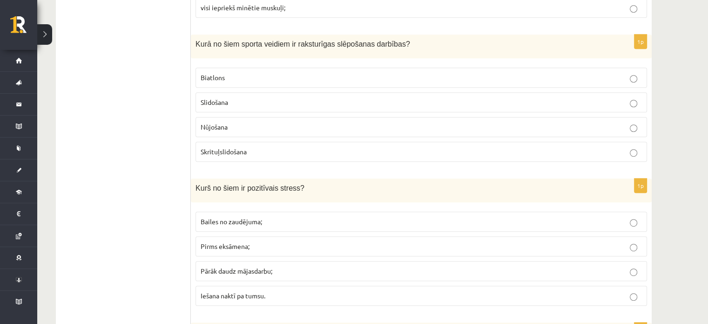
scroll to position [4040, 0]
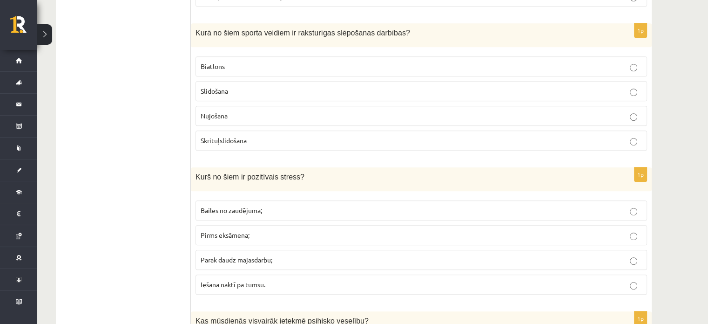
click at [600, 61] on p "Biatlons" at bounding box center [421, 66] width 441 height 10
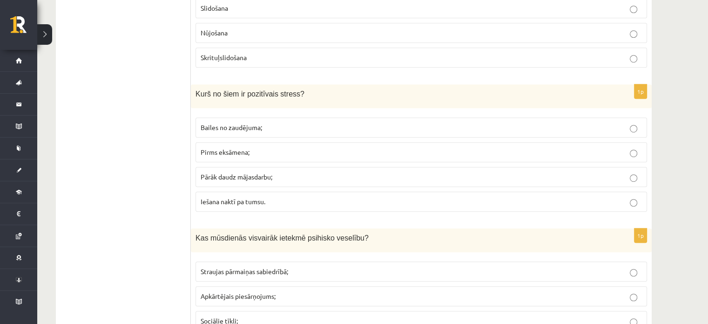
scroll to position [4167, 0]
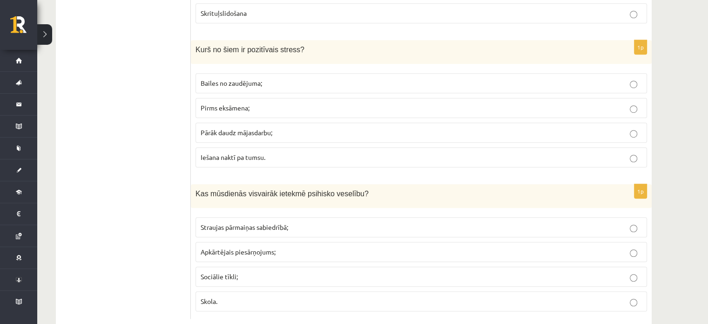
click at [487, 103] on p "Pirms eksāmena;" at bounding box center [421, 108] width 441 height 10
click at [358, 222] on p "Straujas pārmaiņas sabiedrībā;" at bounding box center [421, 227] width 441 height 10
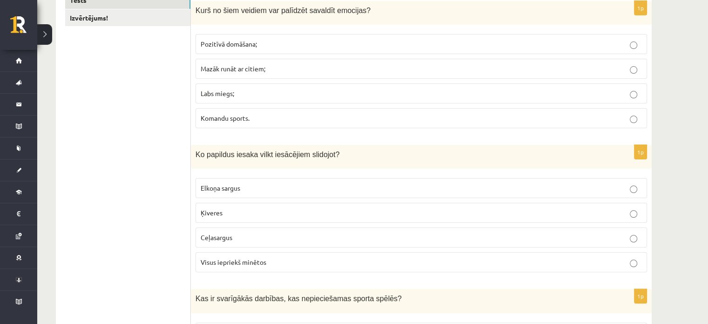
scroll to position [0, 0]
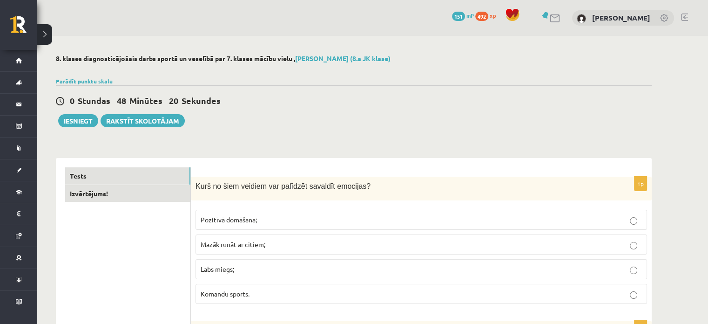
click at [97, 191] on link "Izvērtējums!" at bounding box center [127, 193] width 125 height 17
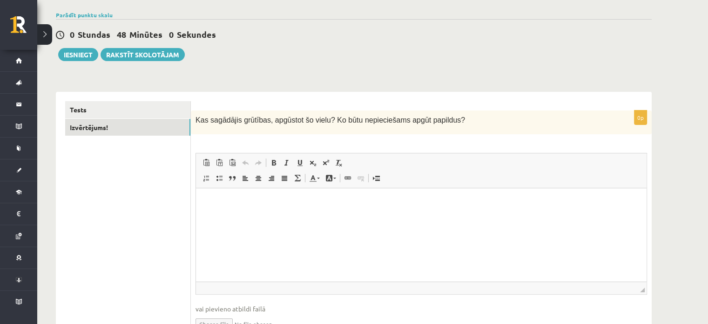
scroll to position [67, 0]
click at [419, 216] on html at bounding box center [421, 201] width 451 height 28
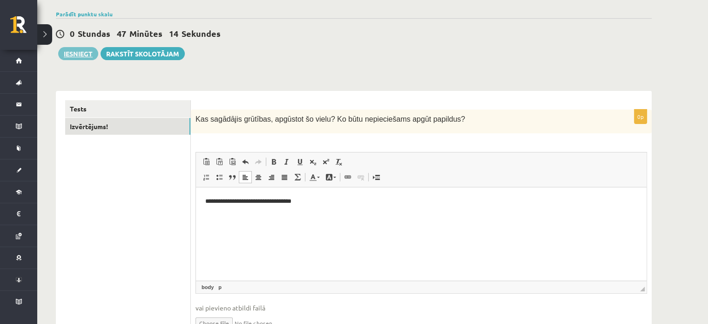
click at [87, 55] on button "Iesniegt" at bounding box center [78, 53] width 40 height 13
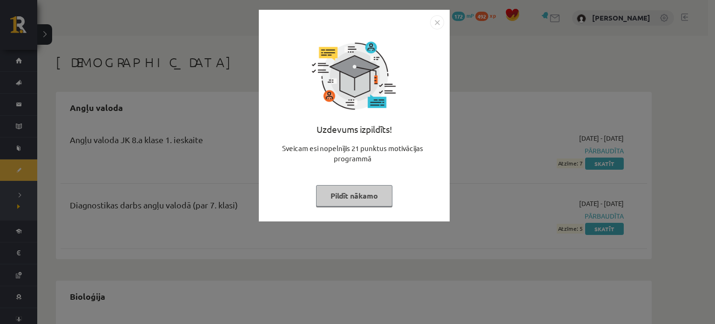
click at [436, 24] on img "Close" at bounding box center [437, 22] width 14 height 14
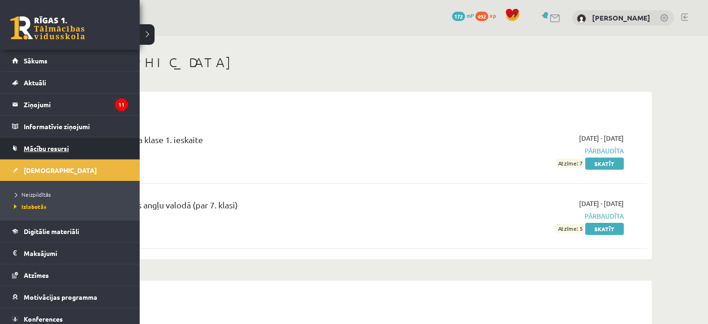
click at [50, 149] on span "Mācību resursi" at bounding box center [46, 148] width 45 height 8
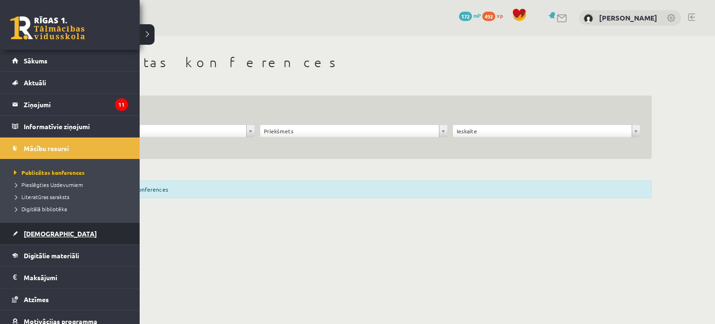
click at [28, 236] on link "[DEMOGRAPHIC_DATA]" at bounding box center [70, 233] width 116 height 21
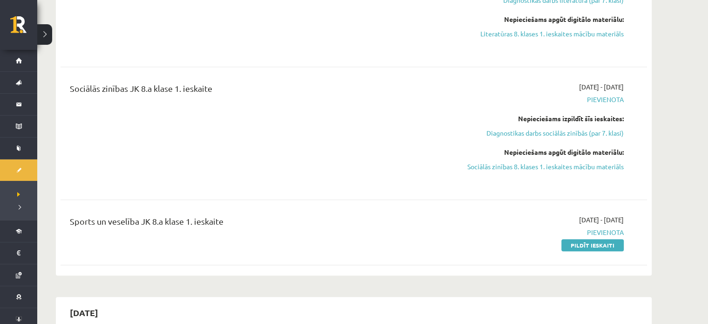
scroll to position [743, 0]
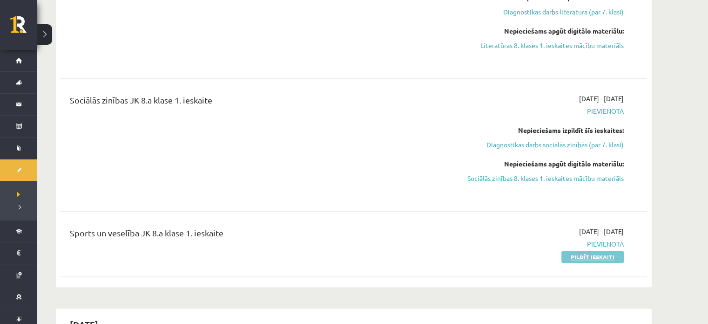
click at [575, 255] on link "Pildīt ieskaiti" at bounding box center [592, 256] width 62 height 12
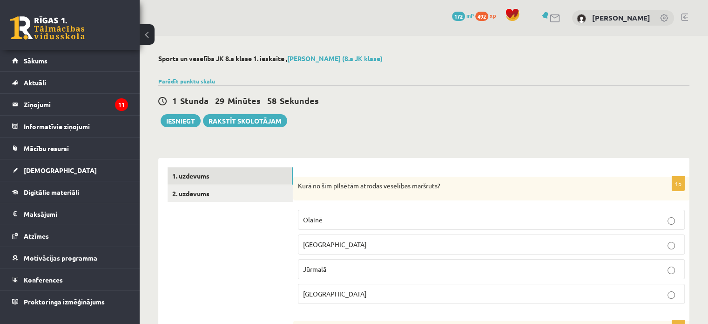
click at [146, 27] on button at bounding box center [147, 34] width 15 height 20
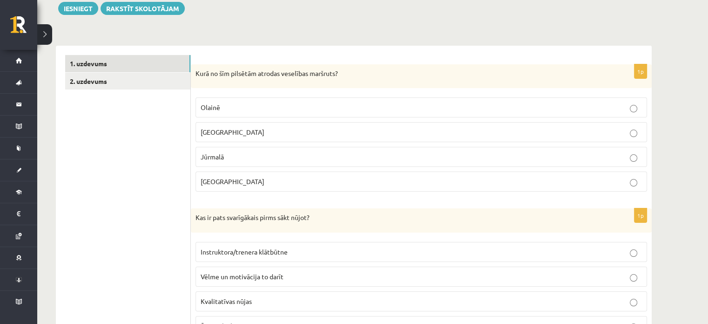
scroll to position [150, 0]
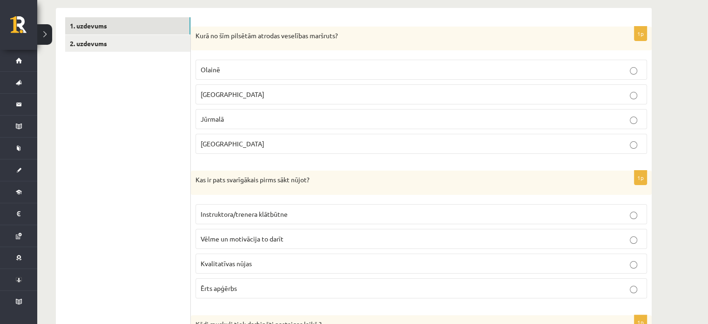
click at [626, 95] on p "Rīgā" at bounding box center [421, 94] width 441 height 10
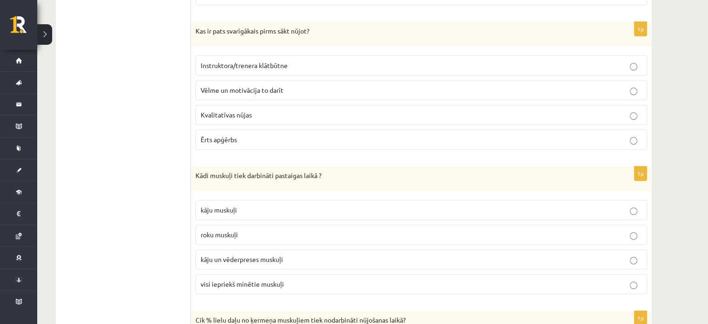
scroll to position [300, 0]
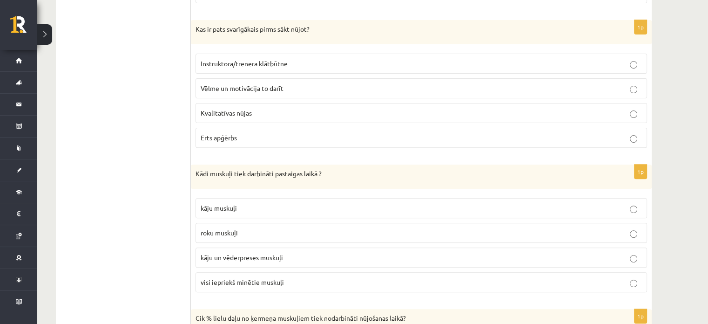
click at [459, 83] on p "Vēlme un motivācija to darīt" at bounding box center [421, 88] width 441 height 10
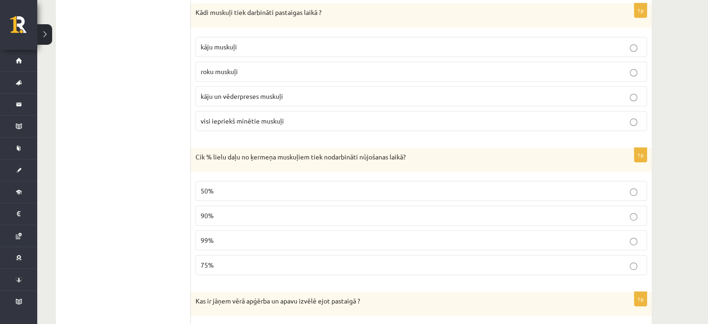
scroll to position [459, 0]
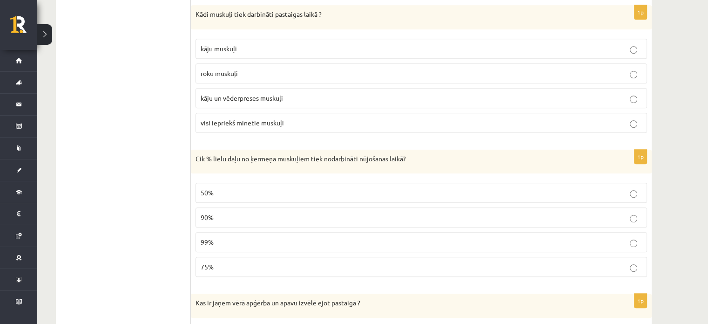
click at [542, 118] on p "visi iepriekš minētie muskuļi" at bounding box center [421, 123] width 441 height 10
drag, startPoint x: 574, startPoint y: 119, endPoint x: 581, endPoint y: 100, distance: 20.3
click at [581, 100] on fieldset "kāju muskuļi roku muskuļi kāju un vēderpreses muskuļi visi iepriekš minētie mus…" at bounding box center [422, 84] width 452 height 101
click at [581, 100] on p "kāju un vēderpreses muskuļi" at bounding box center [421, 98] width 441 height 10
click at [566, 126] on label "visi iepriekš minētie muskuļi" at bounding box center [422, 123] width 452 height 20
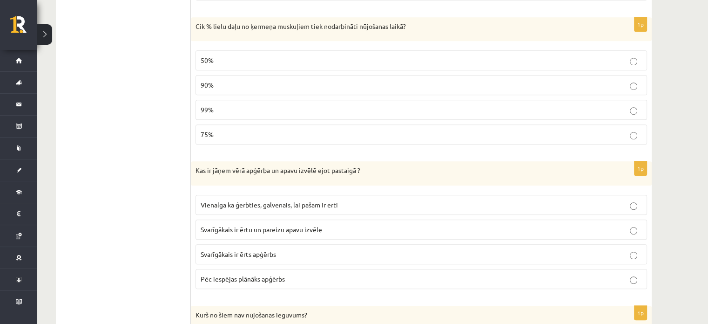
scroll to position [594, 0]
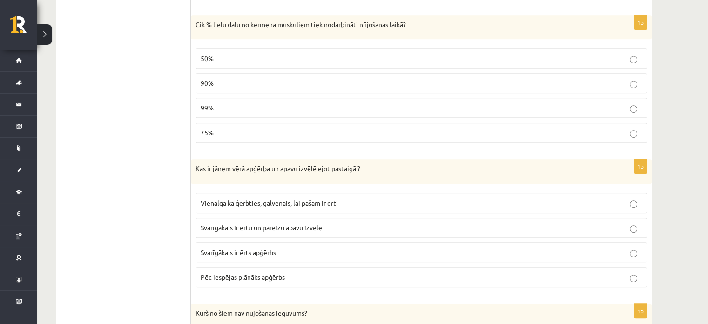
click at [626, 82] on p "90%" at bounding box center [421, 83] width 441 height 10
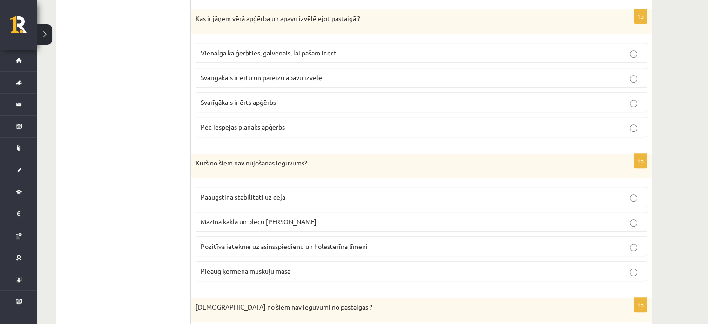
scroll to position [740, 0]
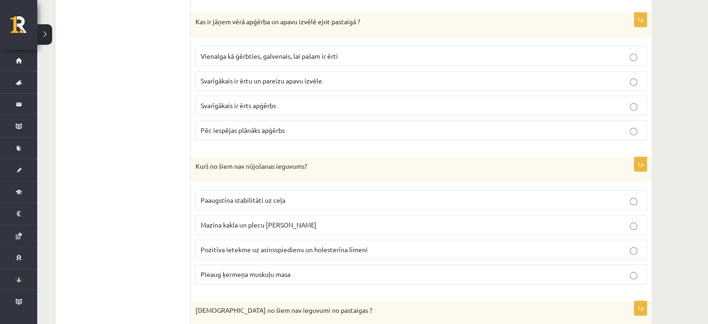
click at [609, 105] on p "Svarīgākais ir ērts apģērbs" at bounding box center [421, 106] width 441 height 10
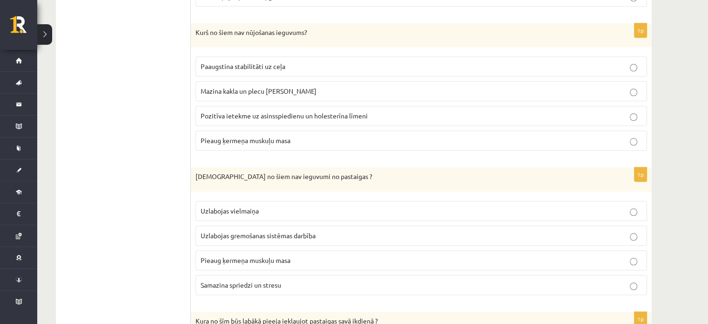
scroll to position [886, 0]
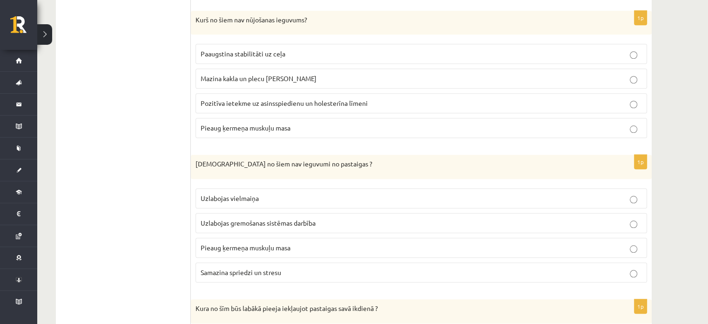
click at [571, 51] on p "Paaugstina stabilitāti uz ceļa" at bounding box center [421, 54] width 441 height 10
click at [558, 74] on p "Mazina kakla un plecu joslas saspringumu" at bounding box center [421, 79] width 441 height 10
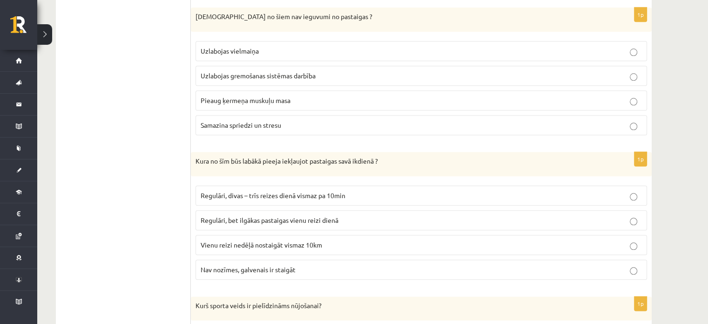
scroll to position [1035, 0]
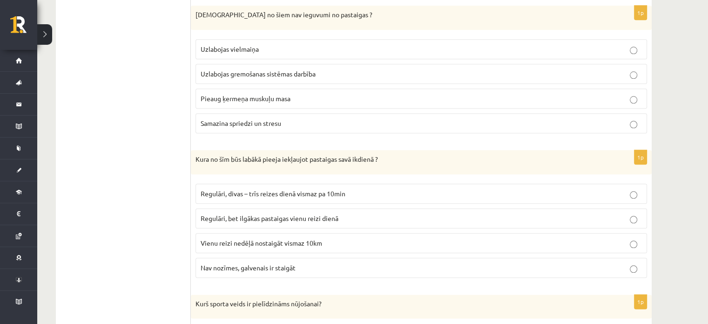
click at [482, 96] on p "Pieaug ķermeņa muskuļu masa" at bounding box center [421, 99] width 441 height 10
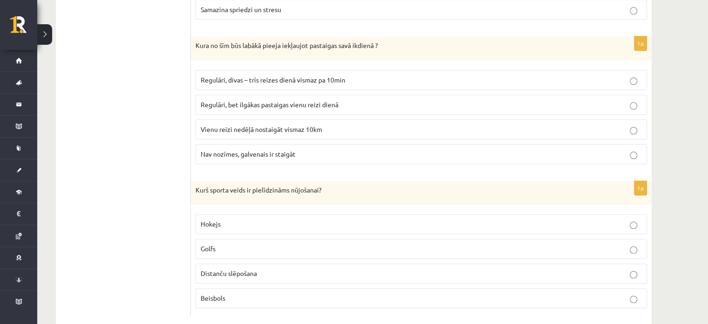
scroll to position [1162, 0]
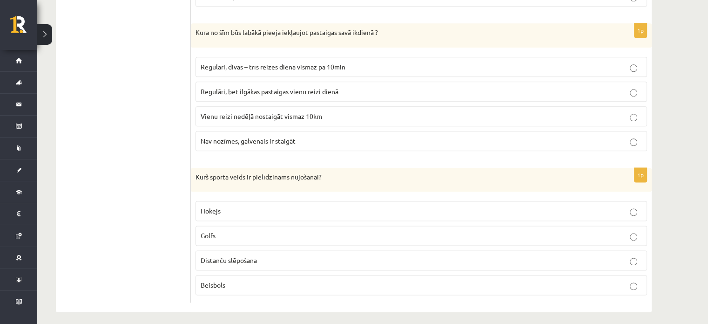
click at [619, 62] on p "Regulāri, divas – trīs reizes dienā vismaz pa 10min" at bounding box center [421, 67] width 441 height 10
click at [520, 255] on p "Distanču slēpošana" at bounding box center [421, 260] width 441 height 10
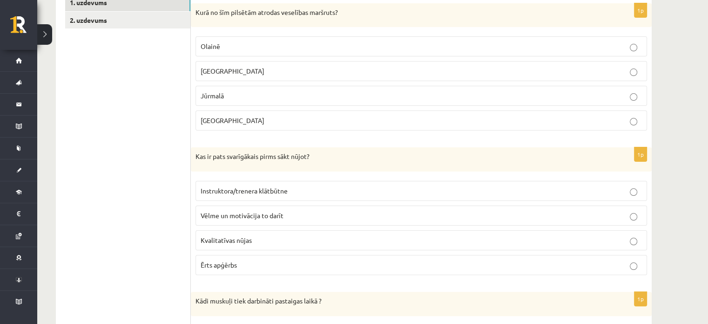
scroll to position [78, 0]
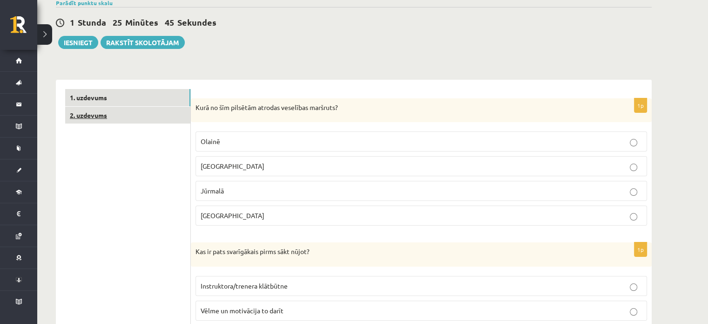
click at [136, 115] on link "2. uzdevums" at bounding box center [127, 115] width 125 height 17
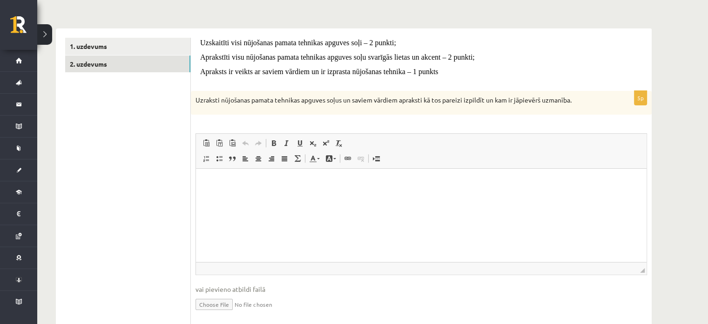
scroll to position [134, 0]
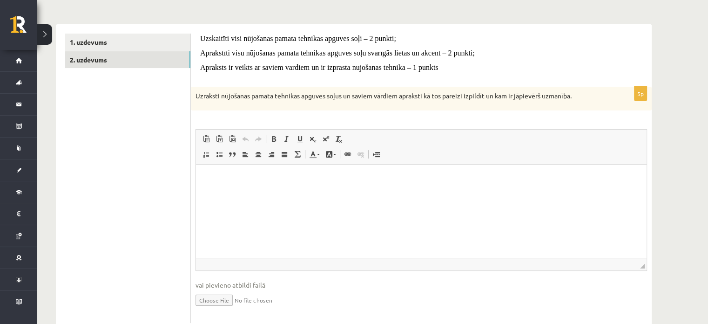
click at [513, 193] on html at bounding box center [421, 178] width 451 height 28
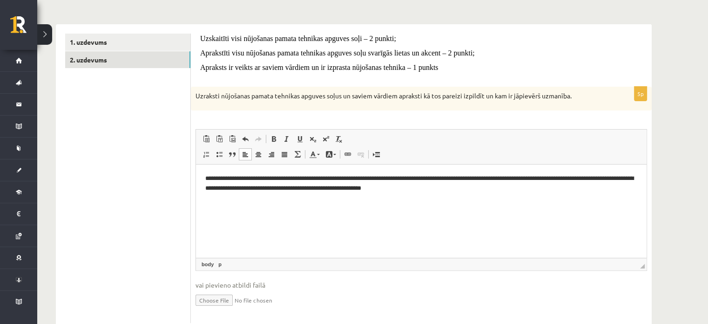
click at [513, 195] on body "**********" at bounding box center [421, 191] width 432 height 35
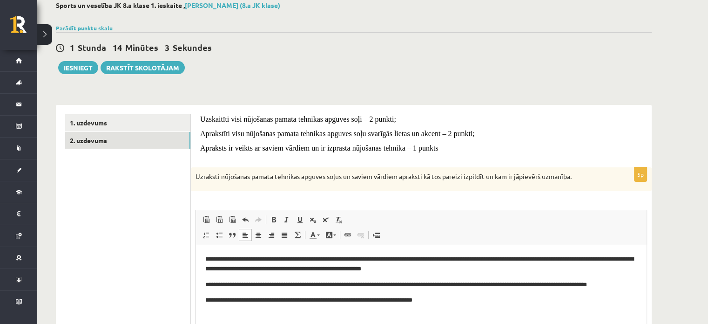
scroll to position [37, 0]
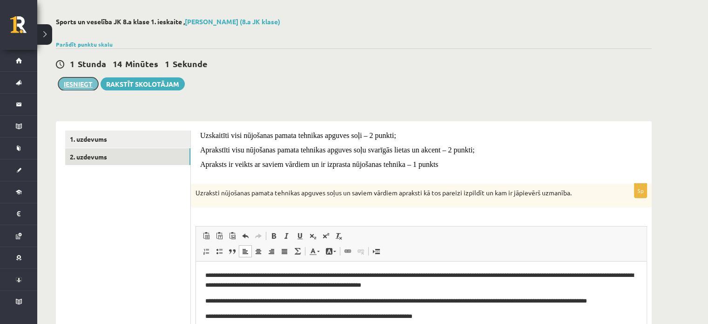
click at [78, 85] on button "Iesniegt" at bounding box center [78, 83] width 40 height 13
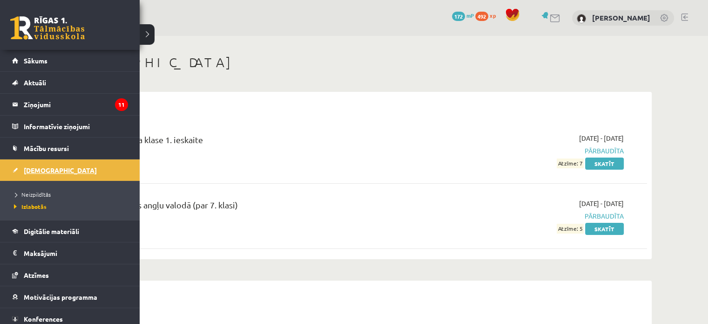
click at [34, 169] on span "[DEMOGRAPHIC_DATA]" at bounding box center [60, 170] width 73 height 8
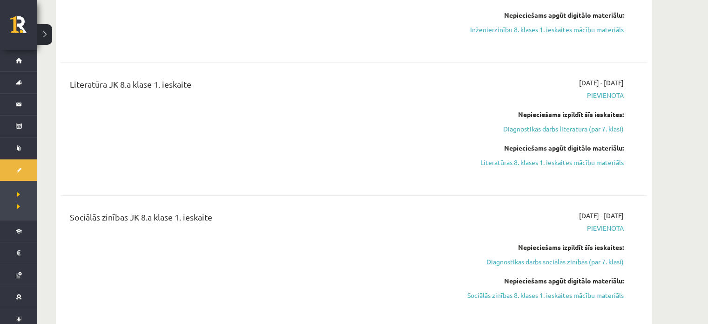
scroll to position [638, 0]
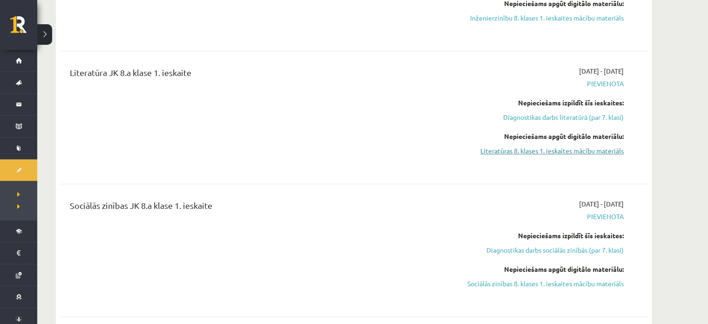
click at [585, 152] on link "Literatūras 8. klases 1. ieskaites mācību materiāls" at bounding box center [536, 151] width 176 height 10
click at [518, 151] on link "Literatūras 8. klases 1. ieskaites mācību materiāls" at bounding box center [536, 151] width 176 height 10
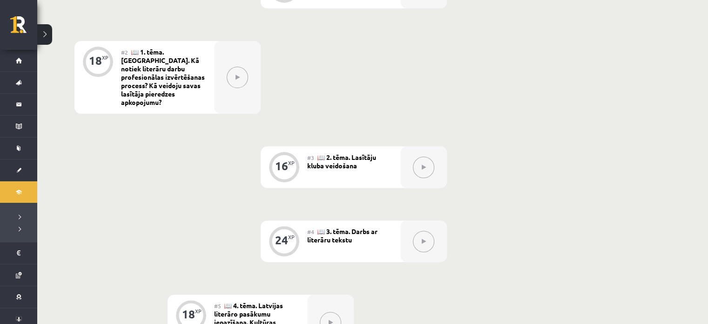
scroll to position [279, 0]
